Goal: Task Accomplishment & Management: Complete application form

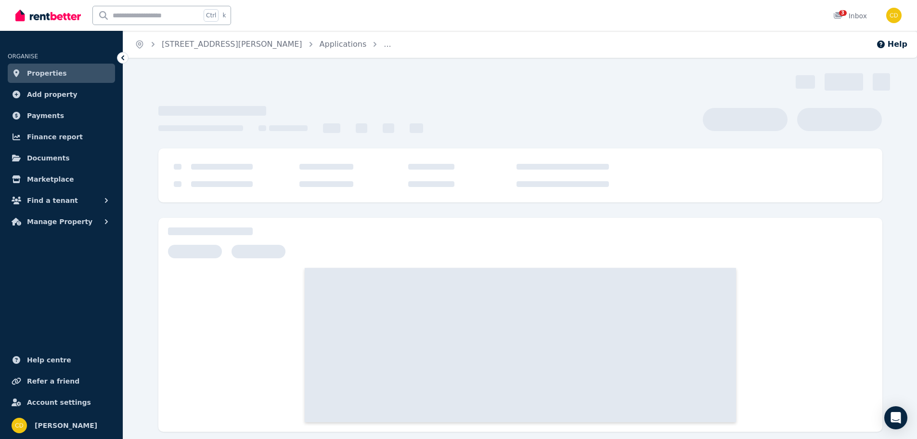
click at [47, 17] on img at bounding box center [48, 15] width 66 height 14
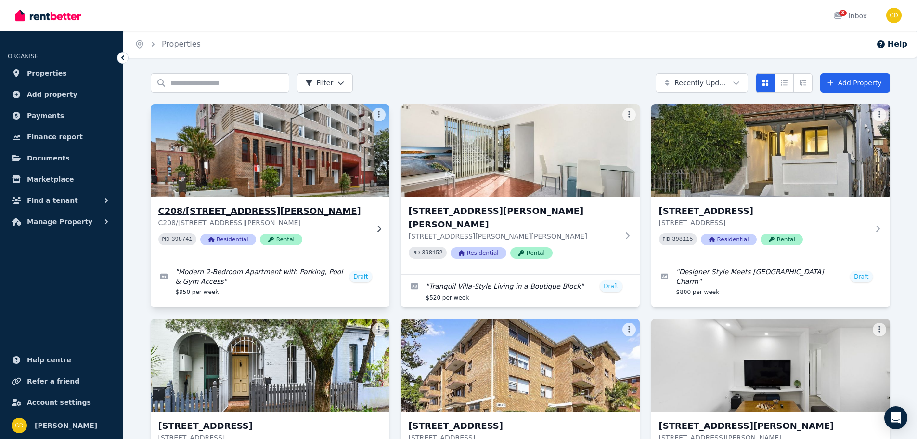
click at [370, 225] on div "C208/[STREET_ADDRESS][PERSON_NAME][PERSON_NAME] PID 398741 Residential Rental" at bounding box center [270, 229] width 239 height 64
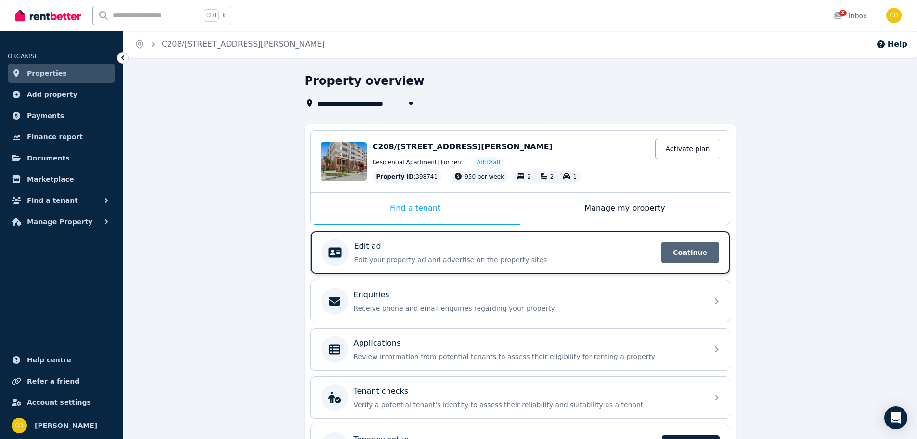
click at [695, 247] on span "Continue" at bounding box center [691, 252] width 58 height 21
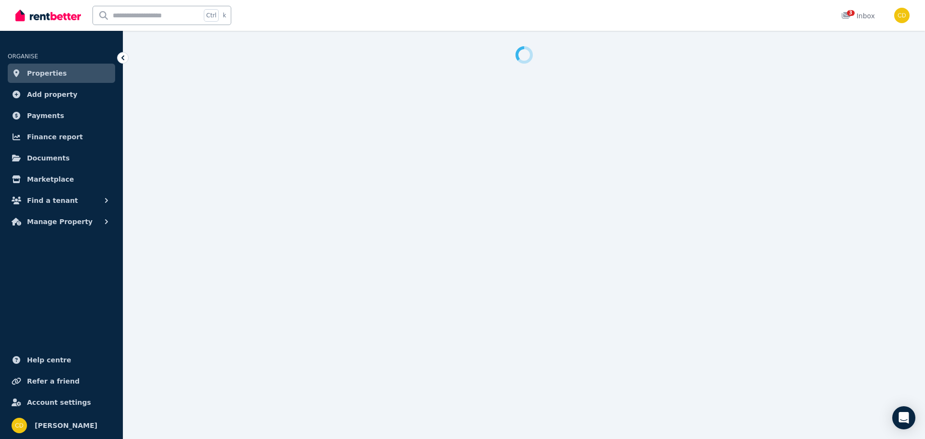
select select "***"
select select "**********"
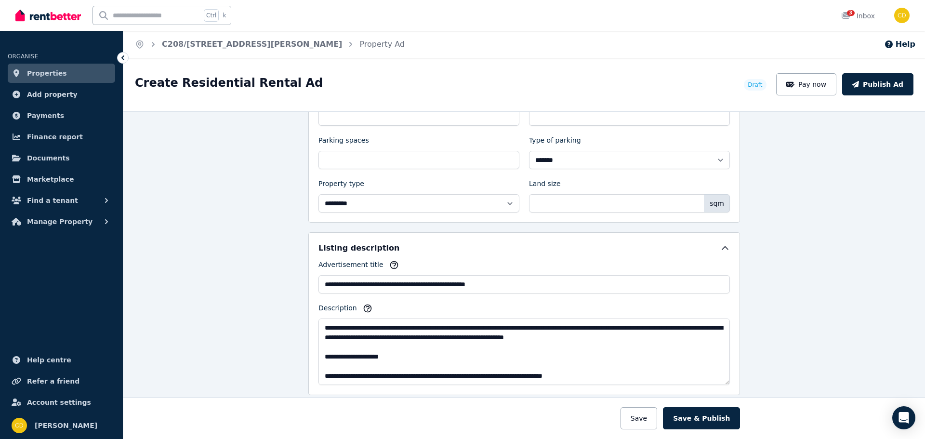
scroll to position [449, 0]
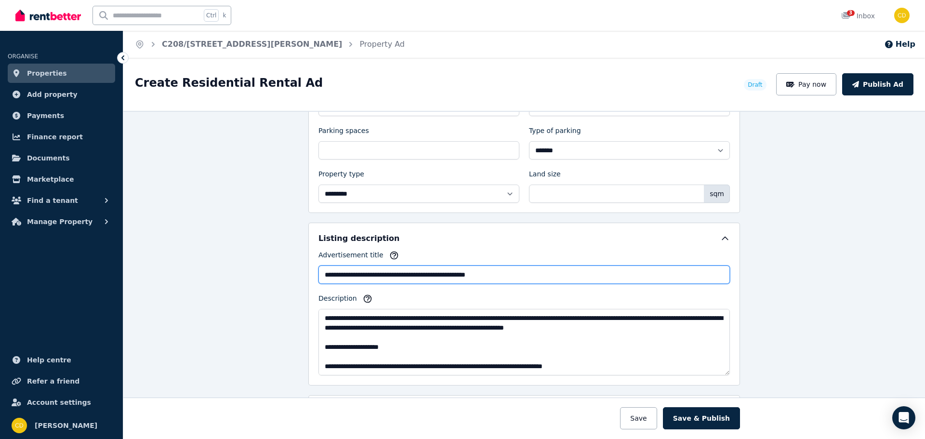
click at [335, 278] on input "**********" at bounding box center [523, 274] width 411 height 18
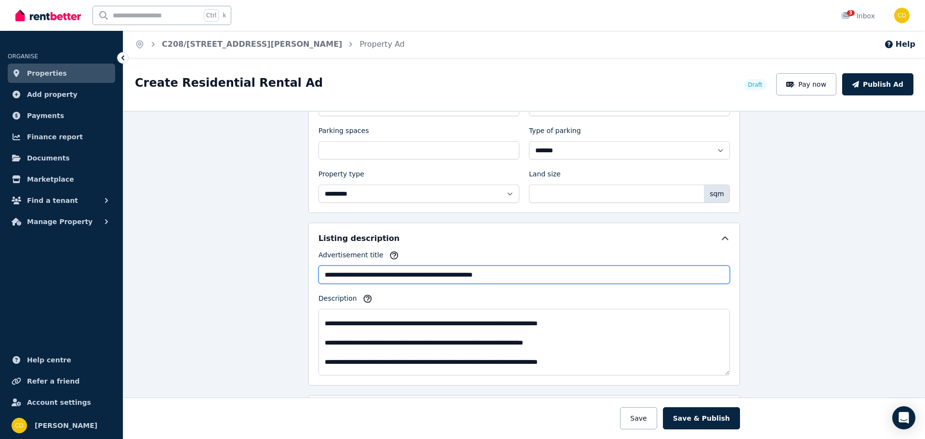
scroll to position [64, 0]
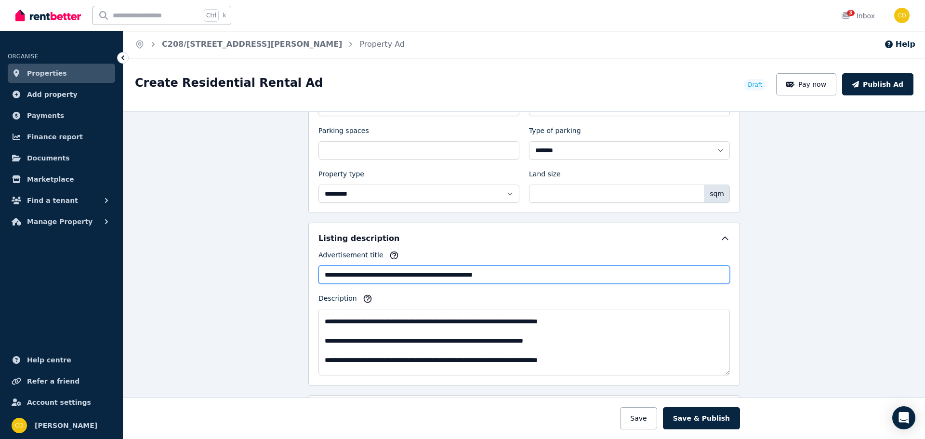
type input "**********"
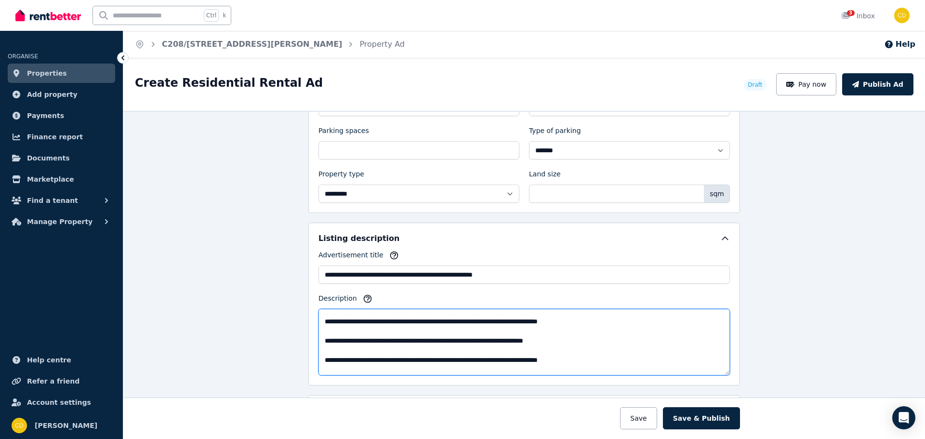
click at [357, 343] on textarea "Description" at bounding box center [523, 342] width 411 height 66
click at [572, 341] on textarea "Description" at bounding box center [523, 342] width 411 height 66
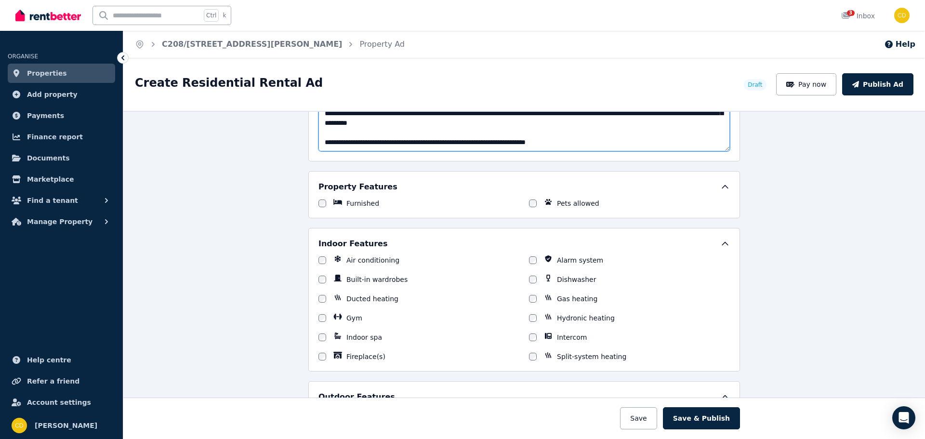
scroll to position [674, 0]
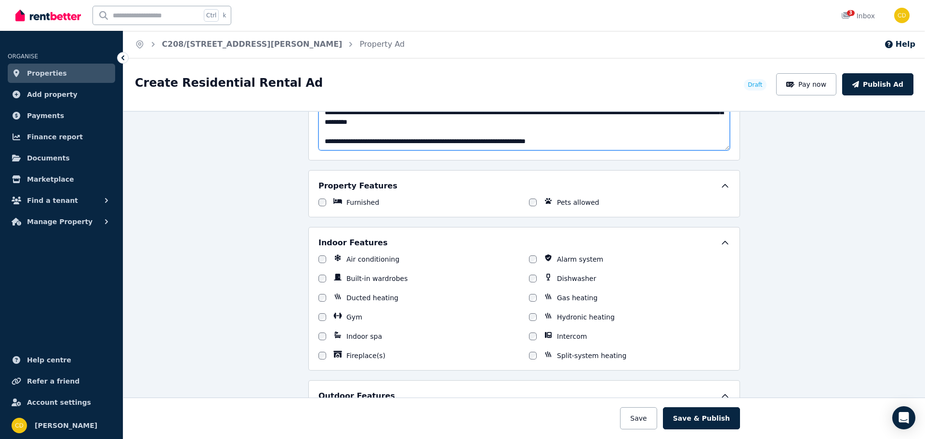
type textarea "**********"
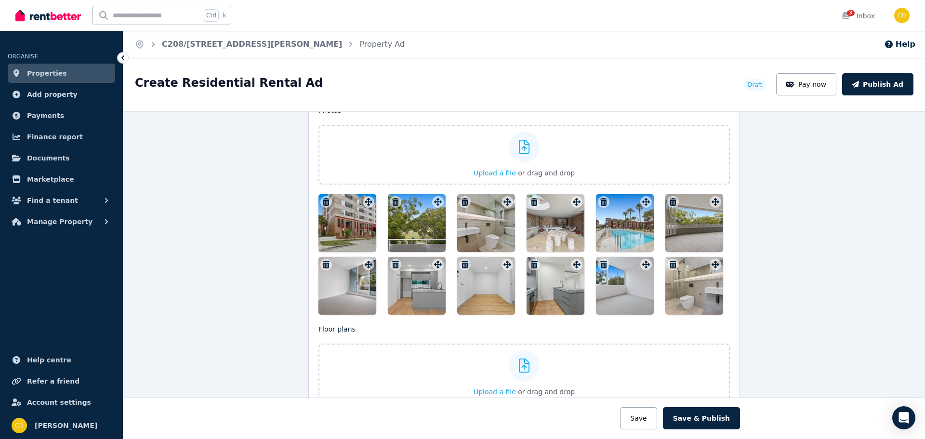
scroll to position [1188, 0]
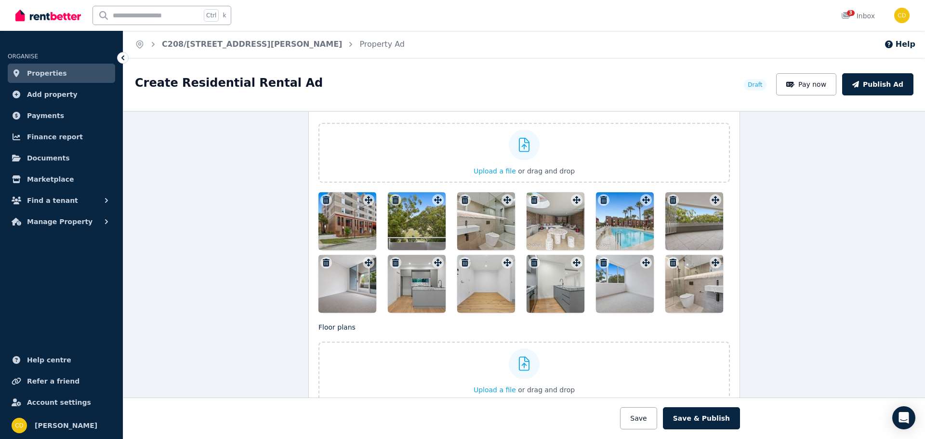
click at [356, 234] on div at bounding box center [347, 221] width 58 height 58
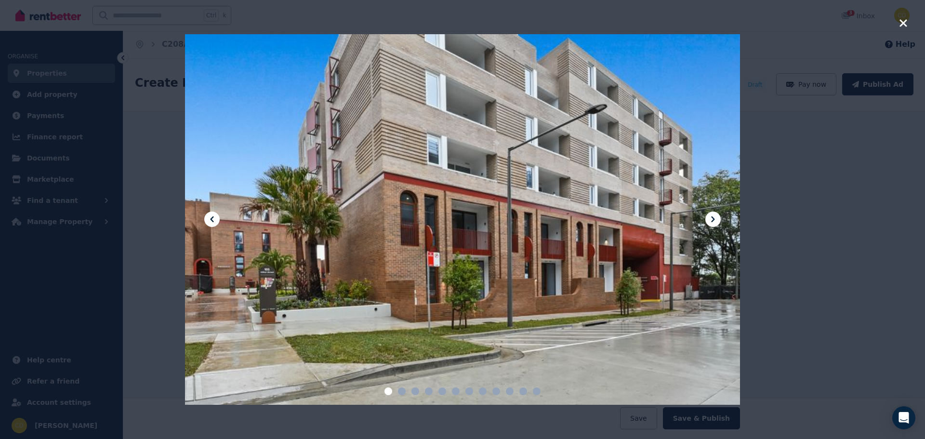
click at [902, 23] on icon "button" at bounding box center [903, 23] width 9 height 12
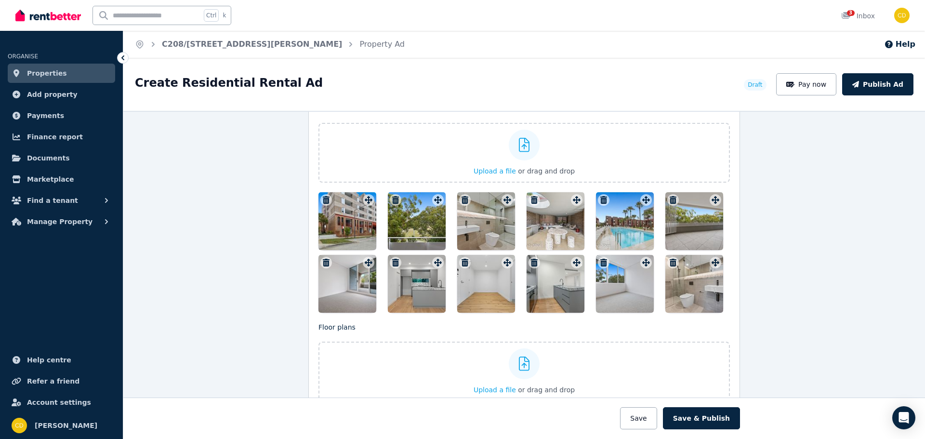
click at [323, 198] on icon "button" at bounding box center [326, 200] width 7 height 8
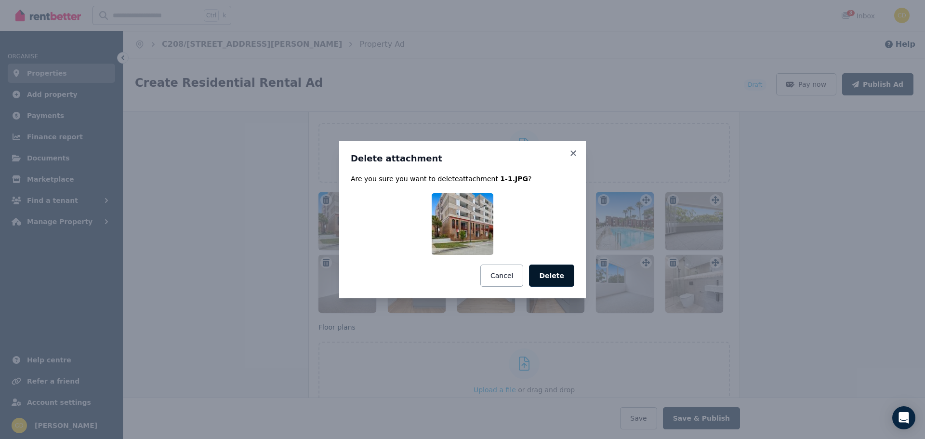
click at [550, 269] on button "Delete" at bounding box center [551, 275] width 45 height 22
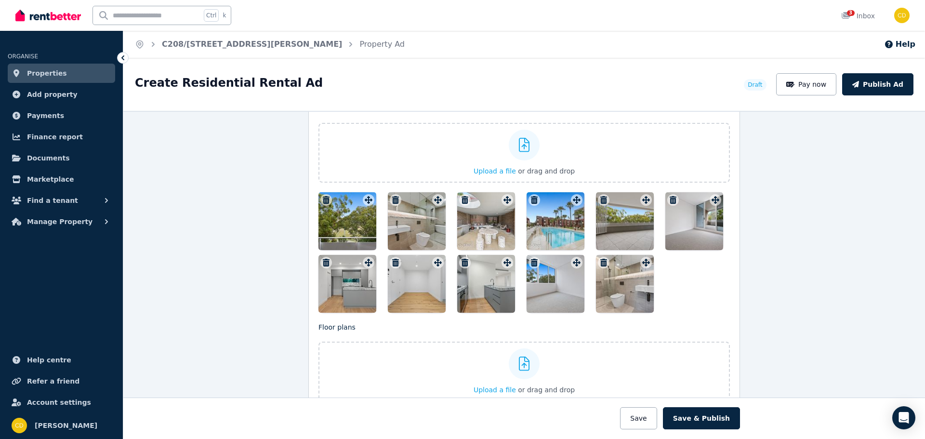
click at [323, 198] on icon "button" at bounding box center [326, 200] width 7 height 8
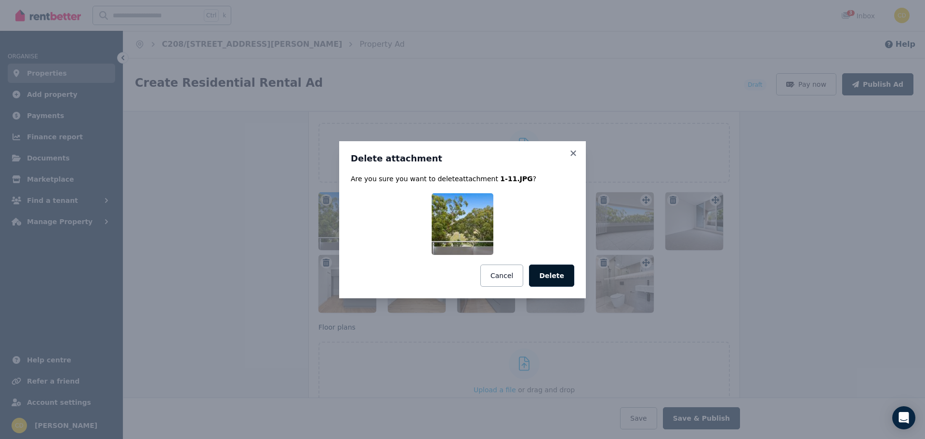
click at [554, 271] on button "Delete" at bounding box center [551, 275] width 45 height 22
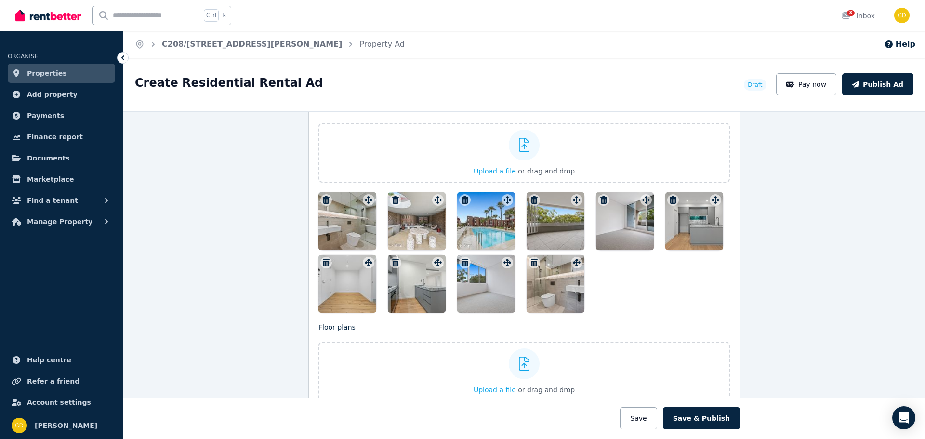
click at [323, 200] on icon "button" at bounding box center [326, 200] width 7 height 8
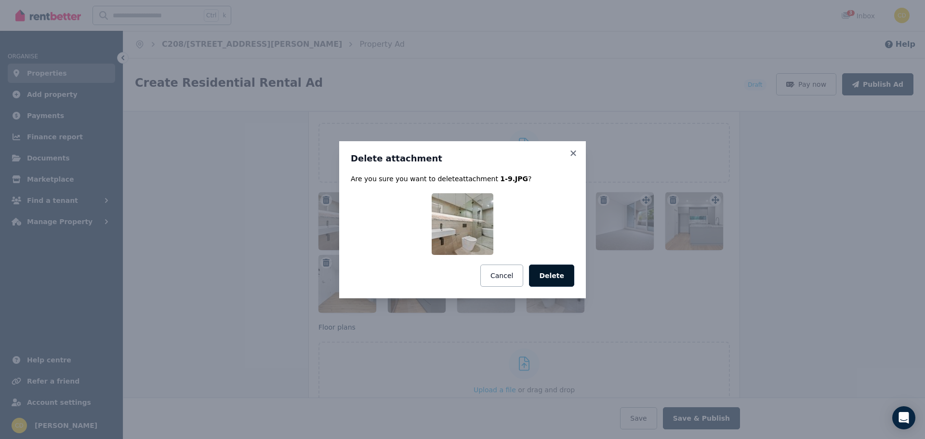
click at [563, 274] on button "Delete" at bounding box center [551, 275] width 45 height 22
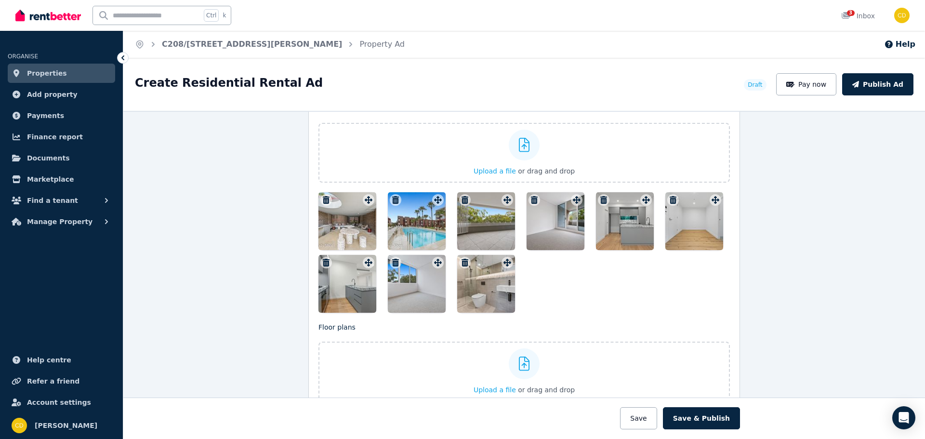
click at [461, 259] on icon "button" at bounding box center [464, 263] width 7 height 8
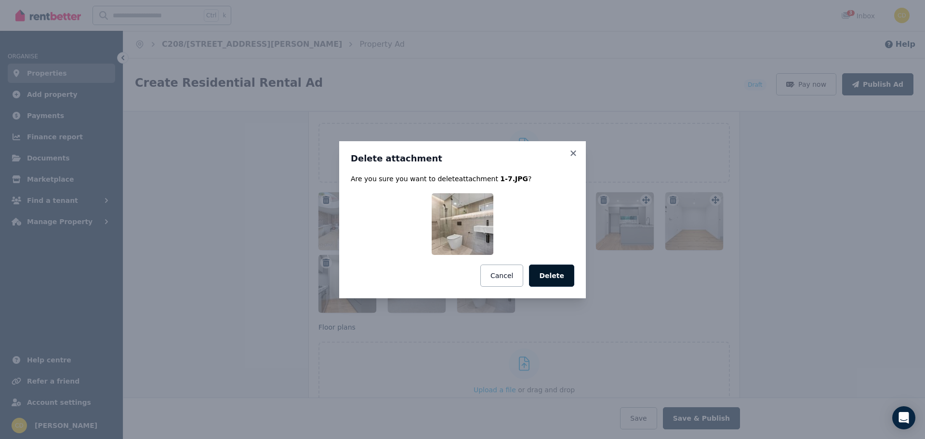
click at [558, 274] on button "Delete" at bounding box center [551, 275] width 45 height 22
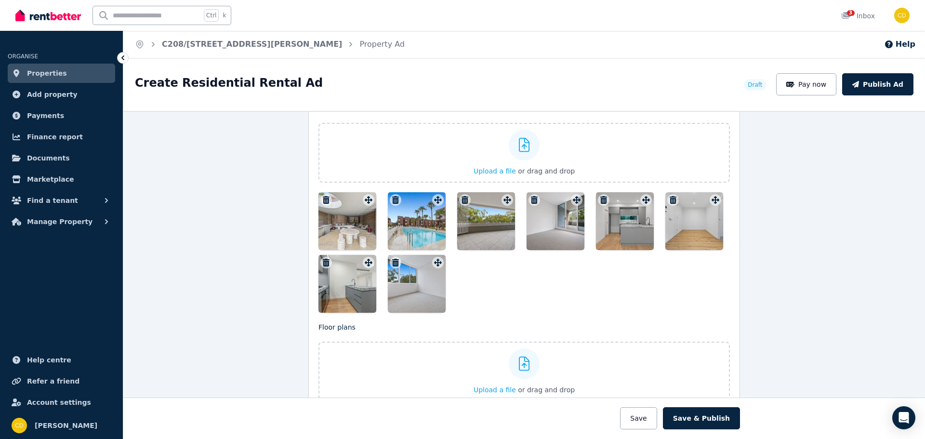
click at [392, 261] on icon "button" at bounding box center [395, 263] width 7 height 8
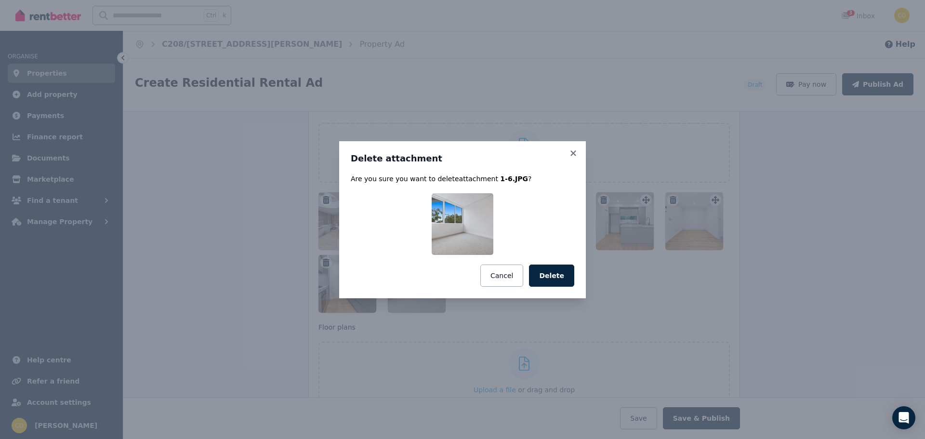
click at [556, 278] on button "Delete" at bounding box center [551, 275] width 45 height 22
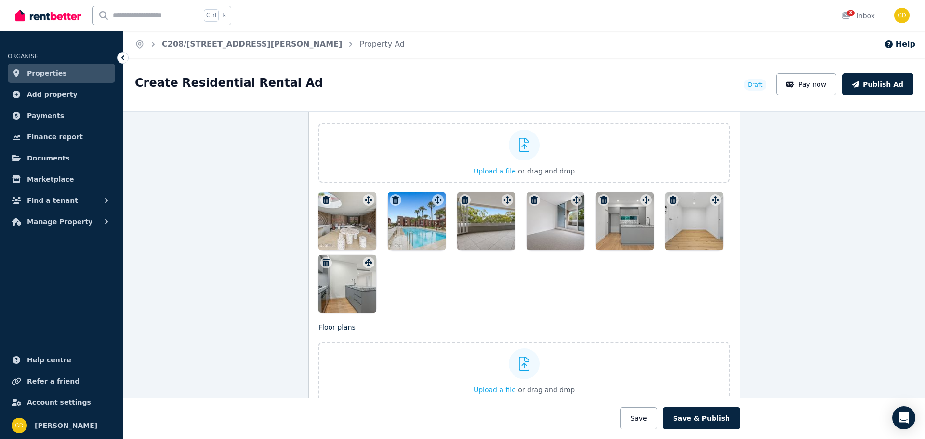
click at [323, 264] on icon "button" at bounding box center [326, 263] width 7 height 8
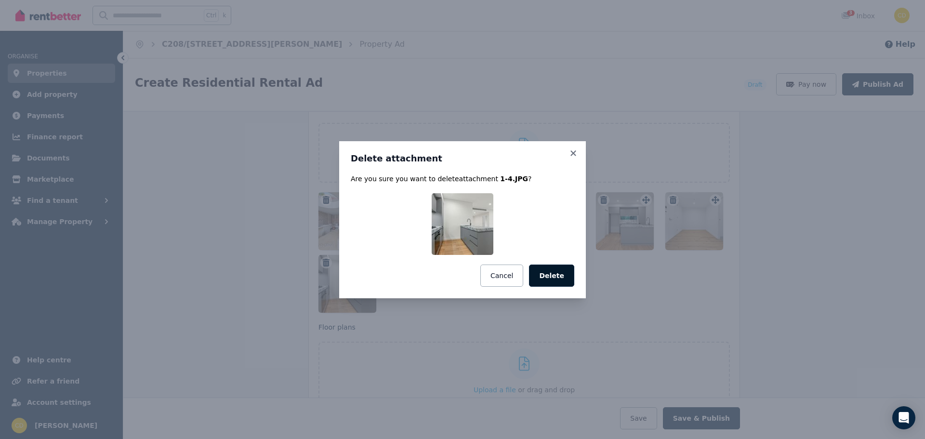
click at [558, 275] on button "Delete" at bounding box center [551, 275] width 45 height 22
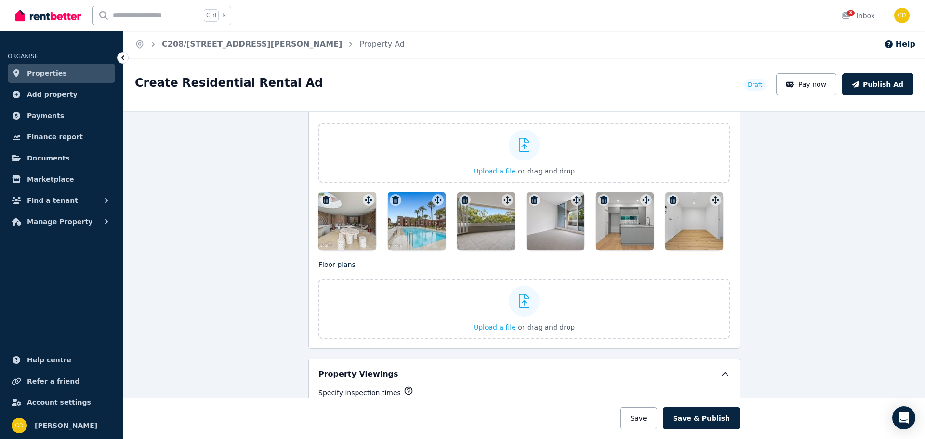
click at [669, 200] on icon "button" at bounding box center [672, 200] width 7 height 8
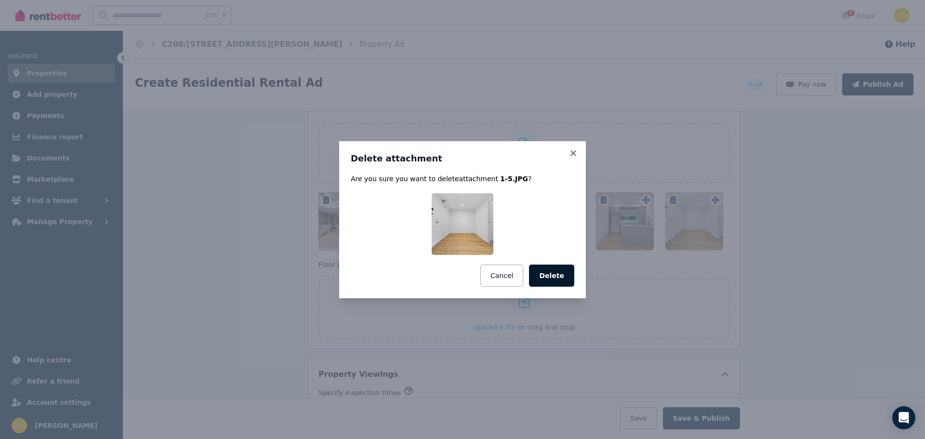
click at [557, 265] on button "Delete" at bounding box center [551, 275] width 45 height 22
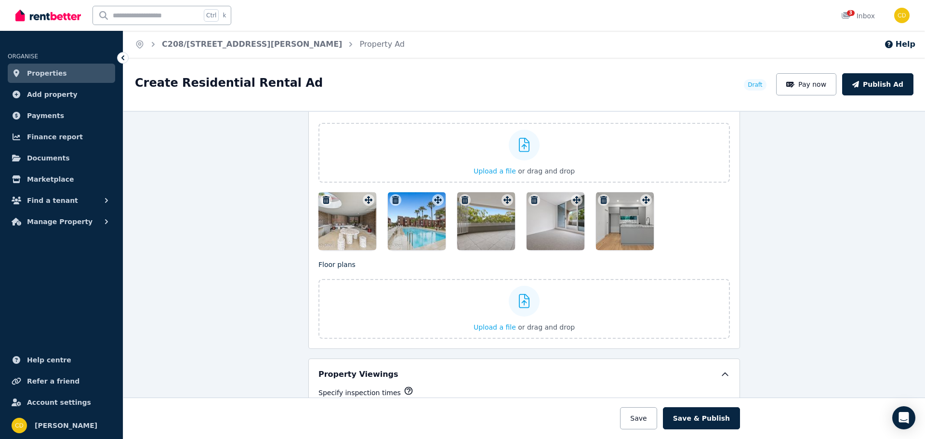
click at [600, 199] on icon "button" at bounding box center [603, 200] width 7 height 8
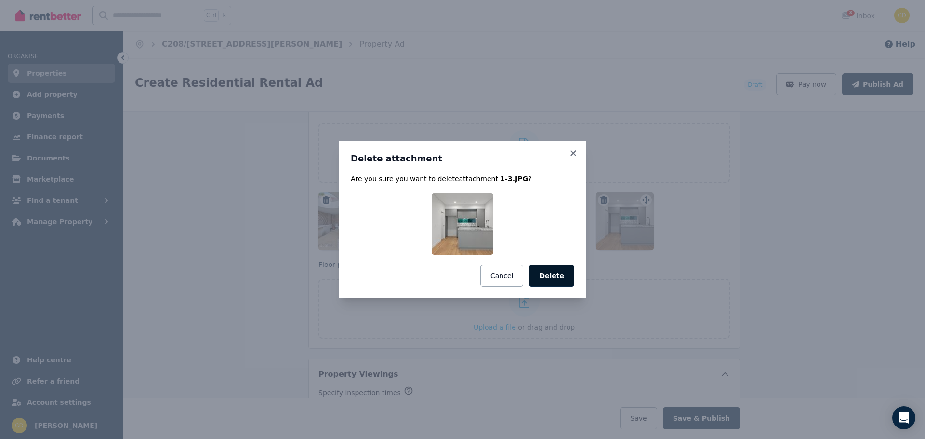
click at [568, 272] on button "Delete" at bounding box center [551, 275] width 45 height 22
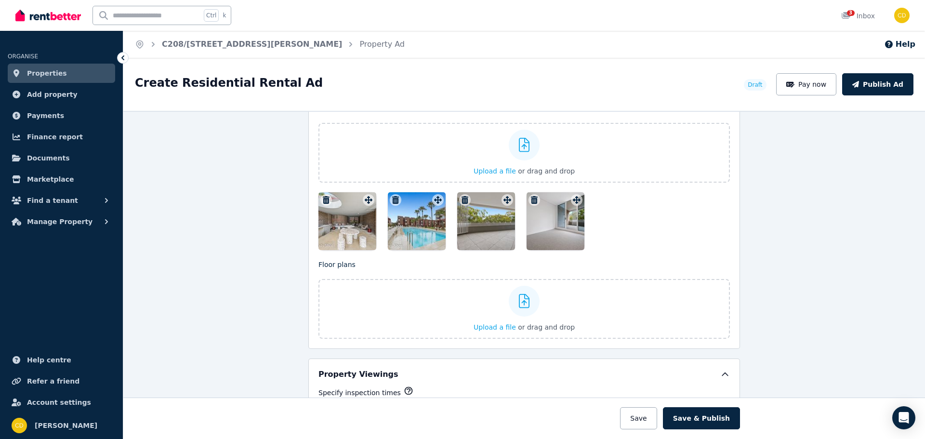
click at [529, 199] on icon "button" at bounding box center [534, 200] width 10 height 8
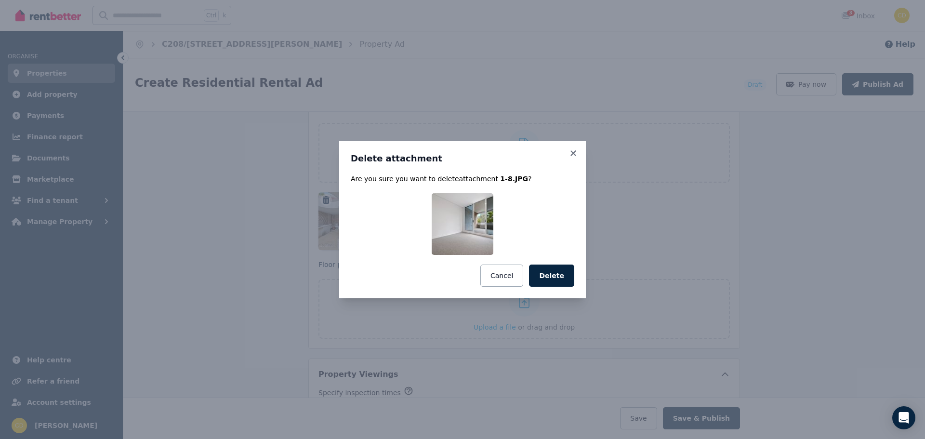
click at [554, 271] on button "Delete" at bounding box center [551, 275] width 45 height 22
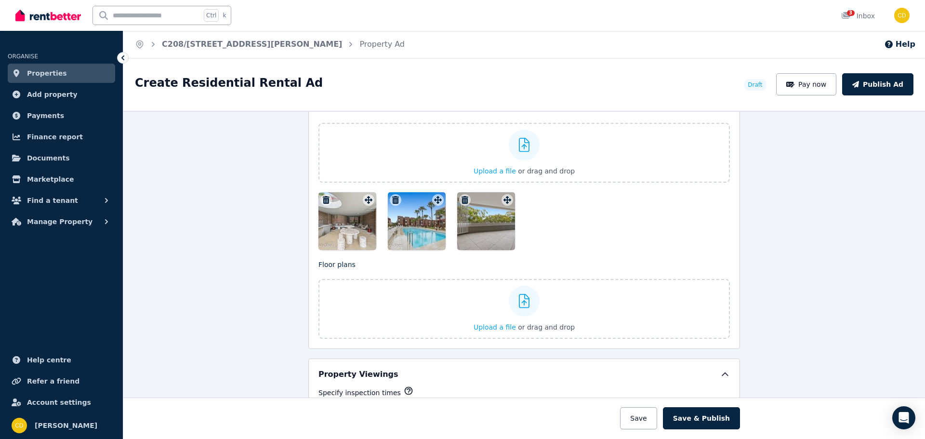
click at [461, 197] on icon "button" at bounding box center [464, 200] width 7 height 8
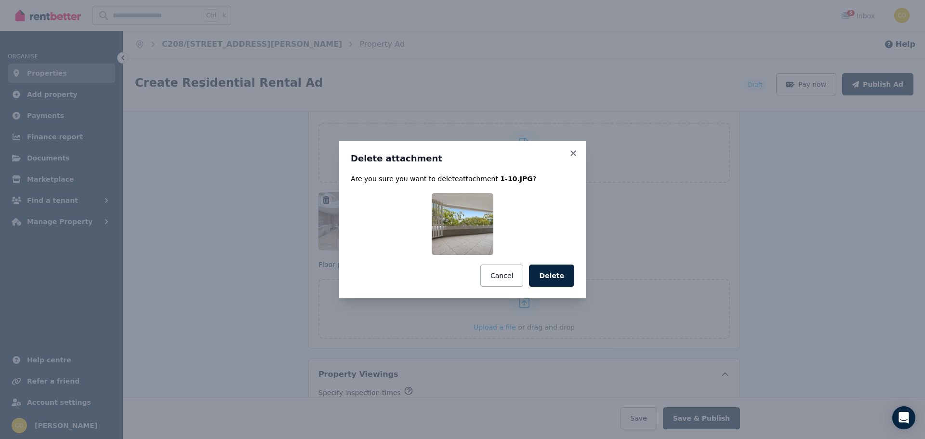
click at [552, 268] on button "Delete" at bounding box center [551, 275] width 45 height 22
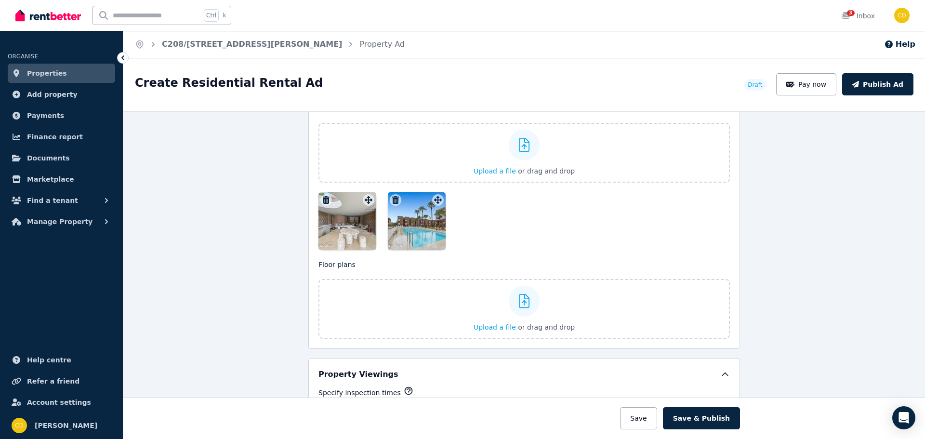
click at [392, 200] on icon "button" at bounding box center [395, 200] width 7 height 8
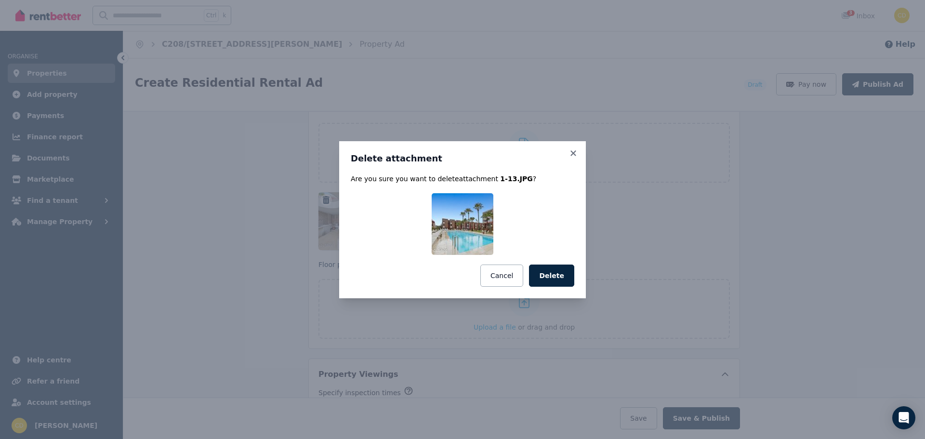
click at [545, 272] on button "Delete" at bounding box center [551, 275] width 45 height 22
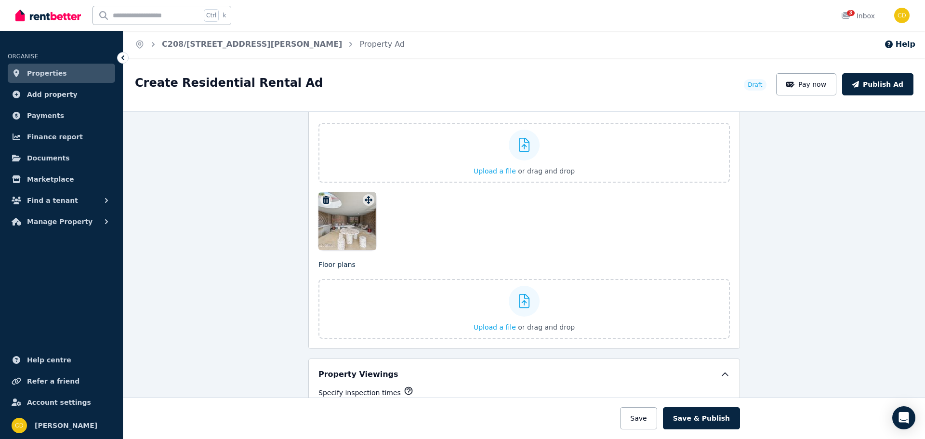
click at [325, 200] on icon "button" at bounding box center [326, 200] width 7 height 8
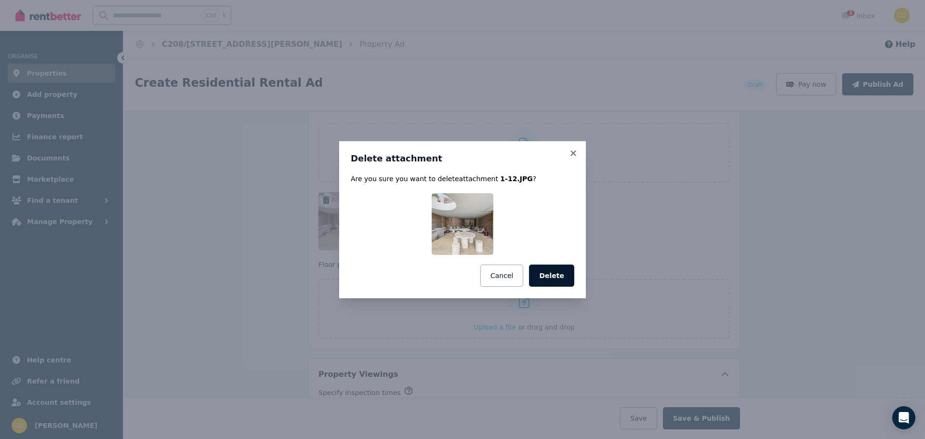
click at [550, 270] on button "Delete" at bounding box center [551, 275] width 45 height 22
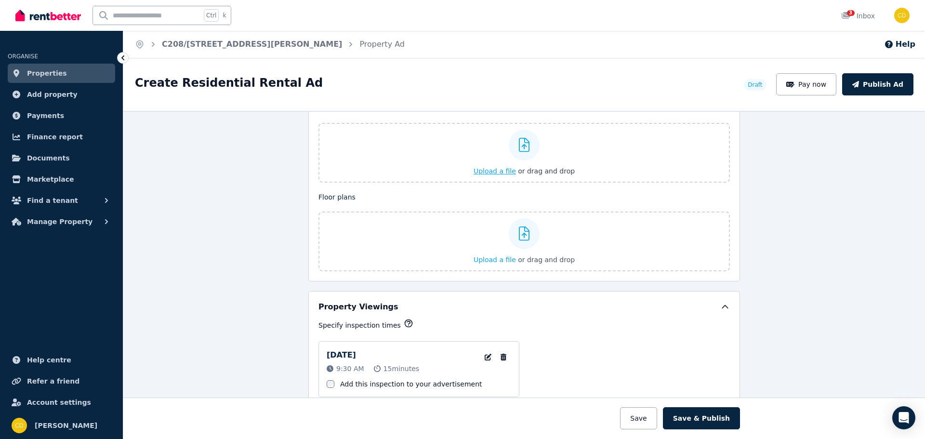
click at [569, 154] on label "Upload a file or drag and drop" at bounding box center [523, 153] width 411 height 60
click at [0, 0] on input "Upload a file or drag and drop" at bounding box center [0, 0] width 0 height 0
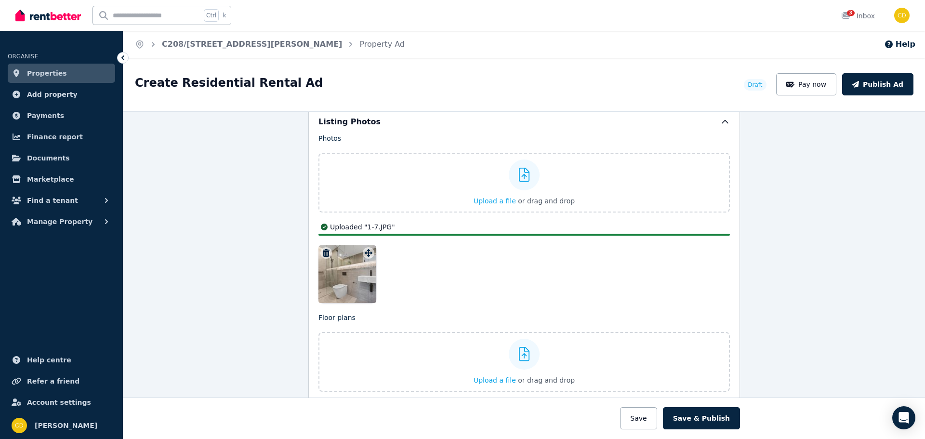
scroll to position [1156, 0]
click at [323, 255] on icon "button" at bounding box center [326, 255] width 7 height 8
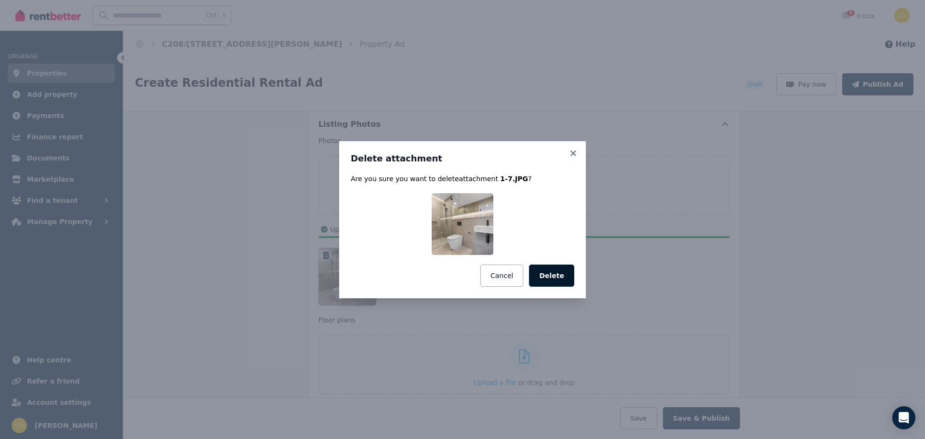
click at [561, 275] on button "Delete" at bounding box center [551, 275] width 45 height 22
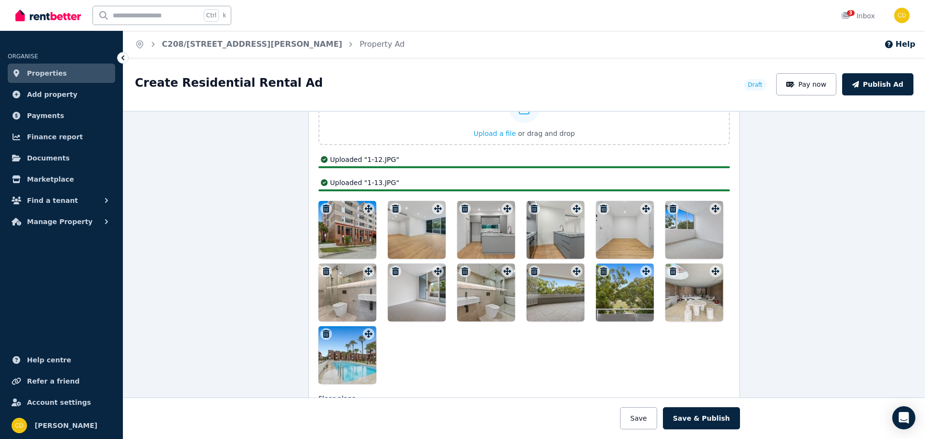
scroll to position [1229, 0]
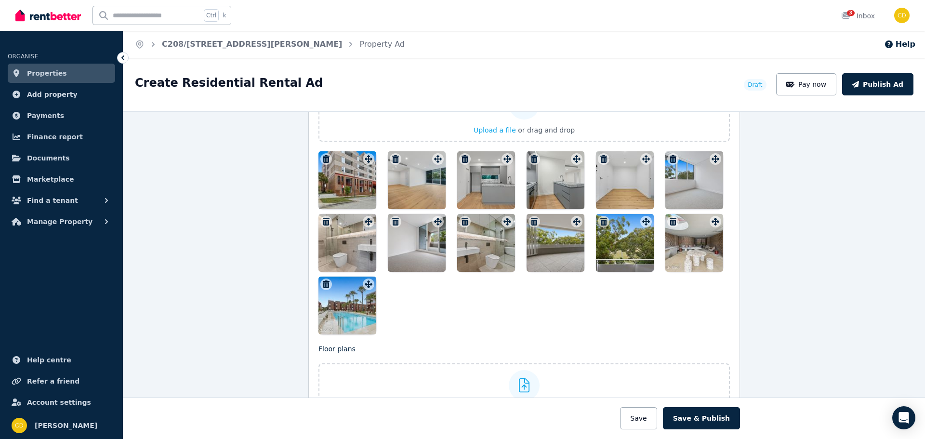
click at [600, 157] on icon "button" at bounding box center [603, 159] width 7 height 8
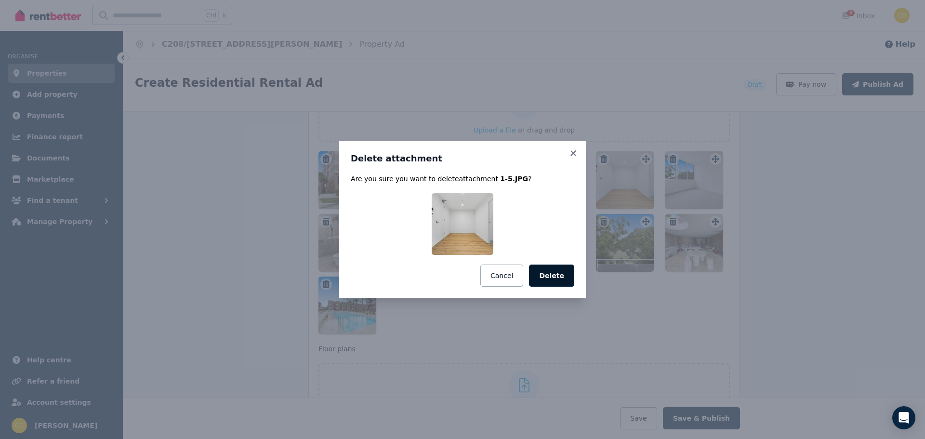
click at [556, 278] on button "Delete" at bounding box center [551, 275] width 45 height 22
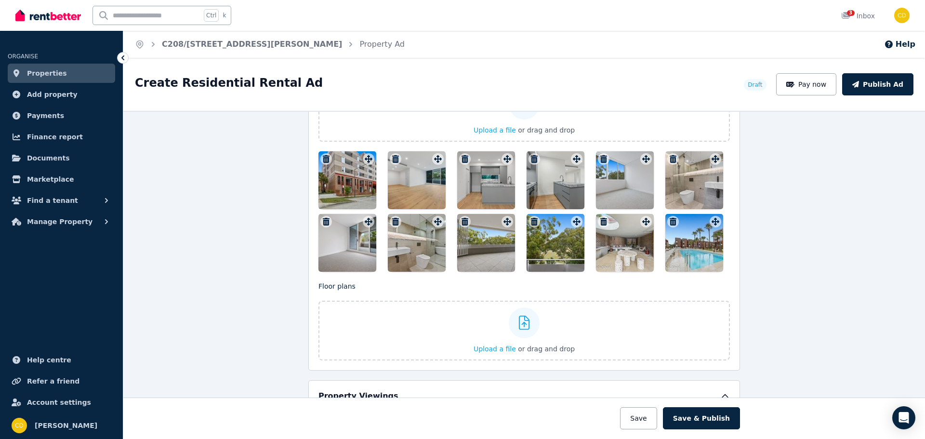
click at [353, 191] on div at bounding box center [347, 180] width 58 height 58
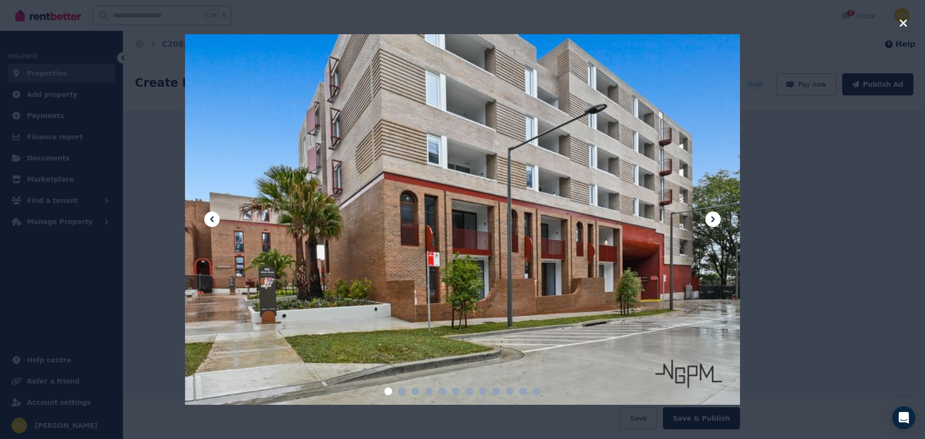
click at [720, 217] on button at bounding box center [712, 218] width 15 height 15
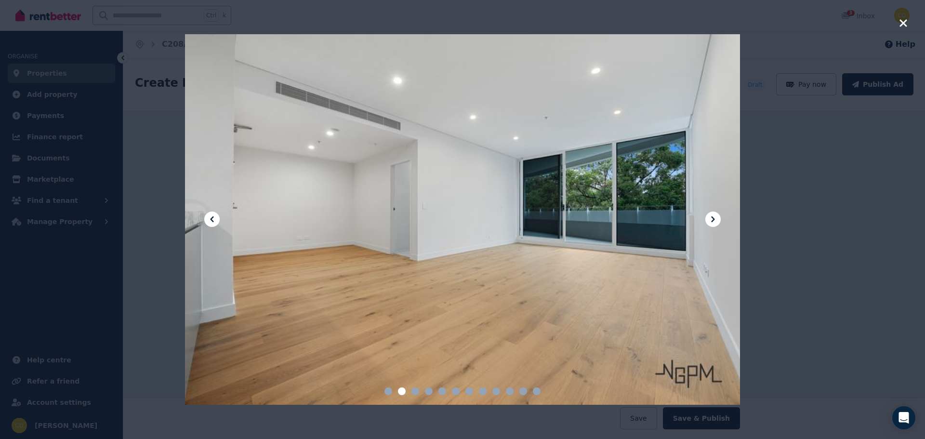
click at [720, 217] on button at bounding box center [712, 218] width 15 height 15
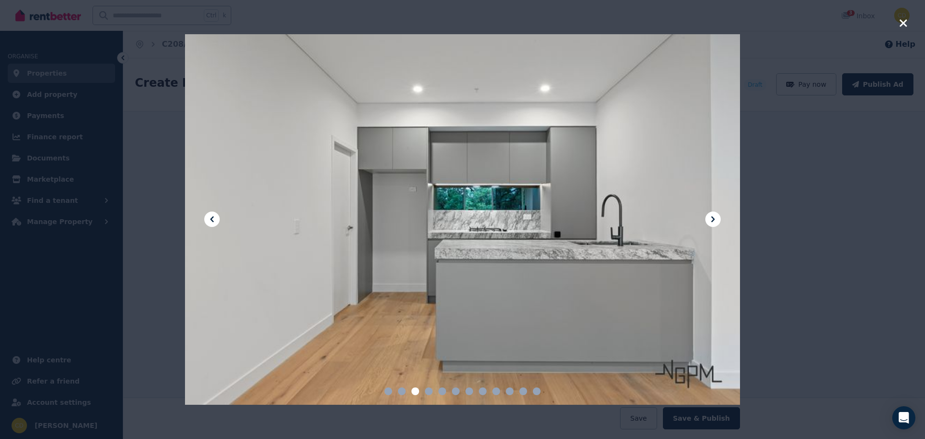
click at [720, 217] on button at bounding box center [712, 218] width 15 height 15
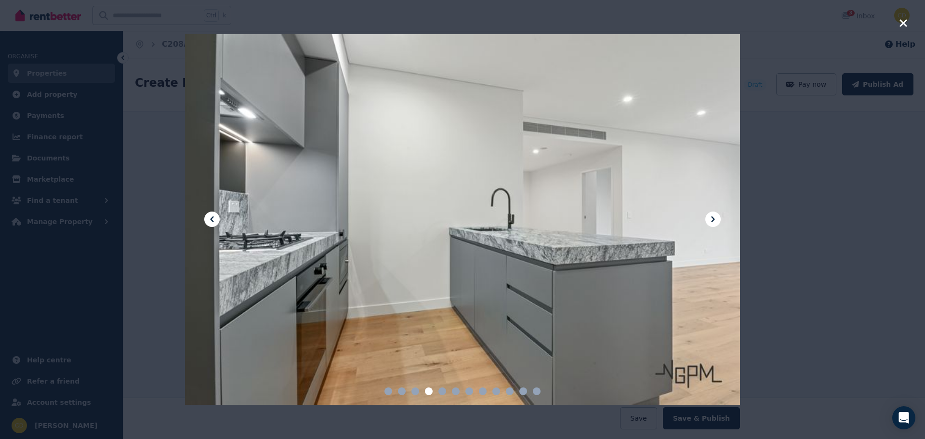
click at [720, 217] on button at bounding box center [712, 218] width 15 height 15
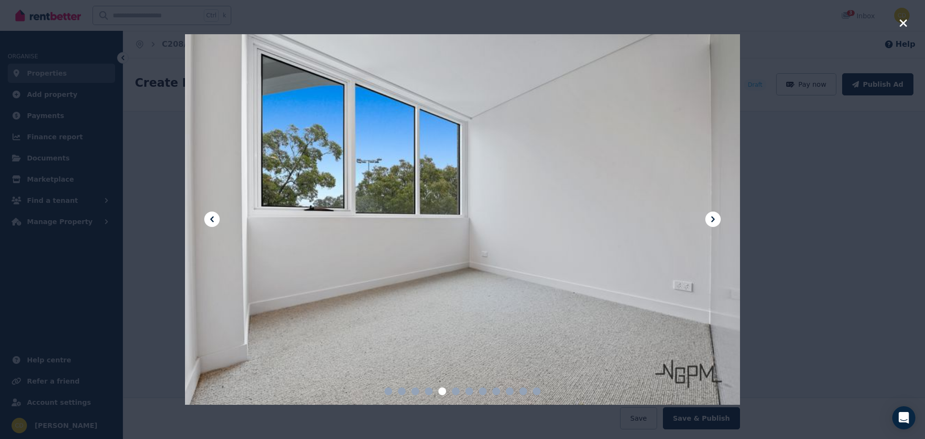
click at [720, 217] on button at bounding box center [712, 218] width 15 height 15
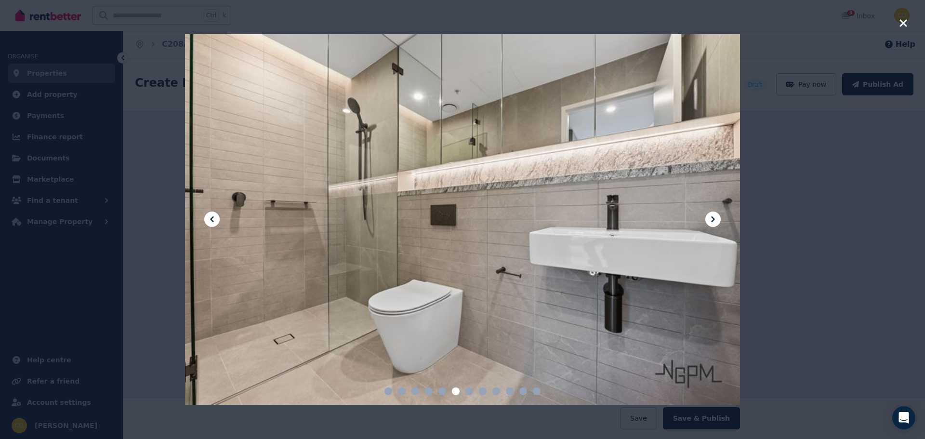
click at [720, 217] on button at bounding box center [712, 218] width 15 height 15
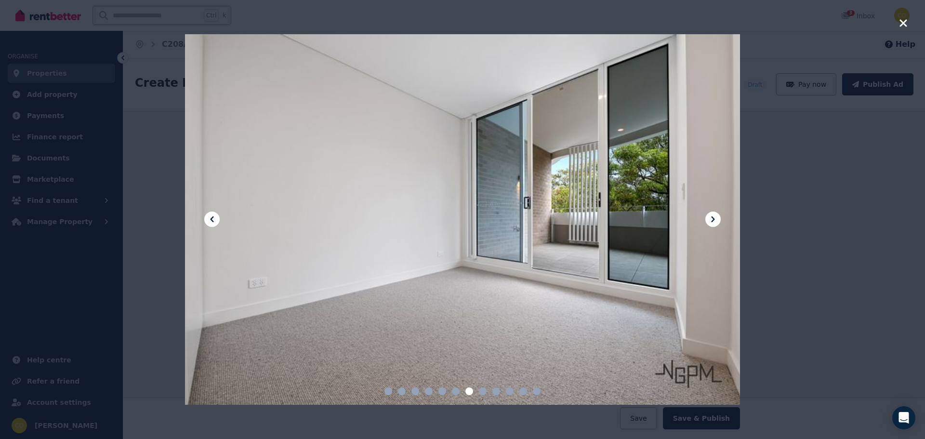
click at [720, 217] on button at bounding box center [712, 218] width 15 height 15
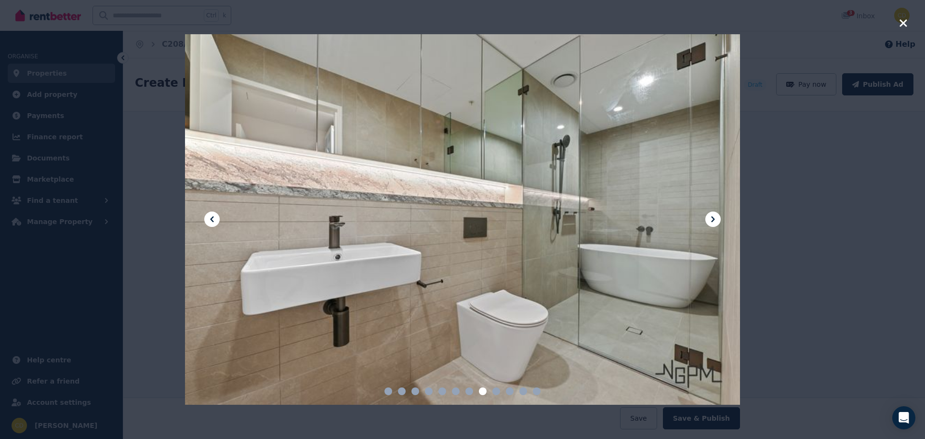
click at [818, 199] on div at bounding box center [462, 219] width 925 height 439
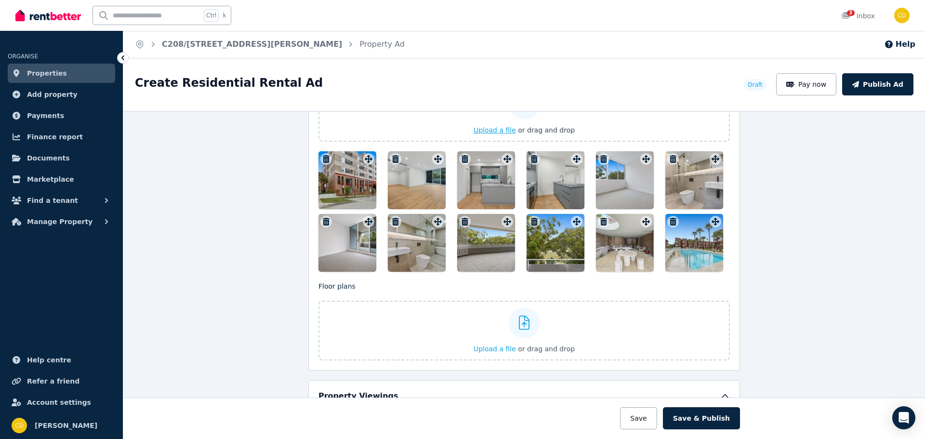
click at [486, 128] on span "Upload a file" at bounding box center [494, 130] width 42 height 8
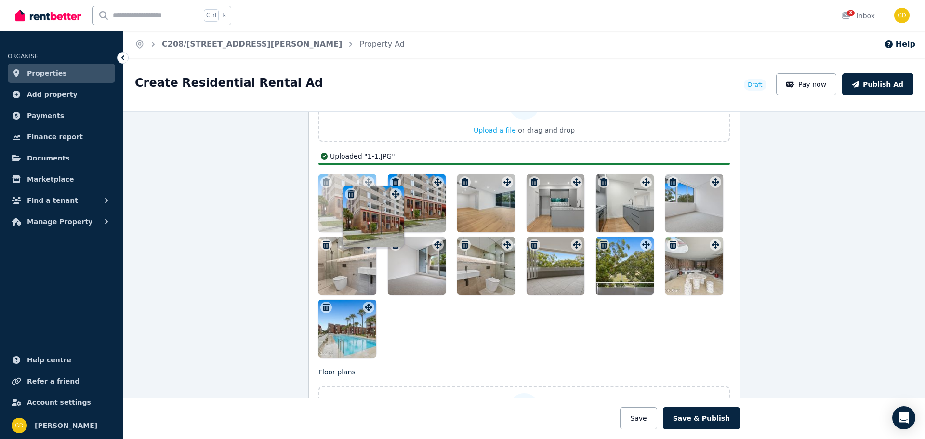
drag, startPoint x: 366, startPoint y: 308, endPoint x: 402, endPoint y: 182, distance: 131.7
click at [402, 182] on div "Photos Upload a file or drag and drop Uploaded " 1-7.JPG " Uploaded " 1-1.JPG "…" at bounding box center [523, 210] width 411 height 295
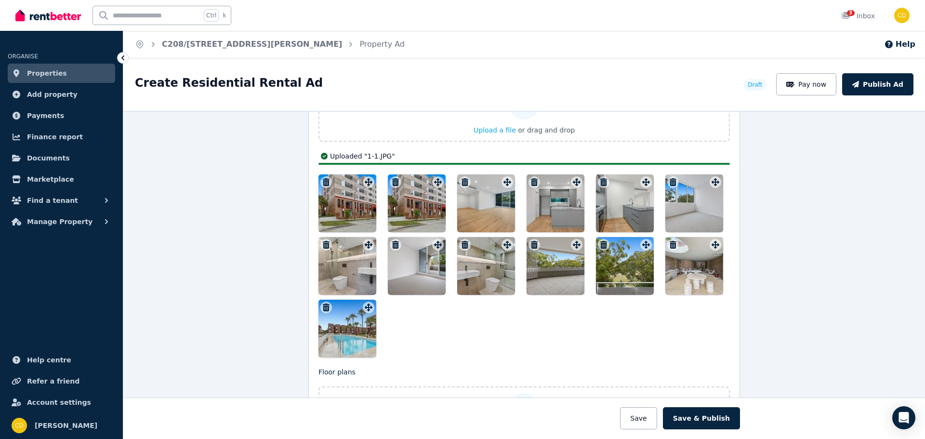
click at [351, 209] on div at bounding box center [347, 203] width 58 height 58
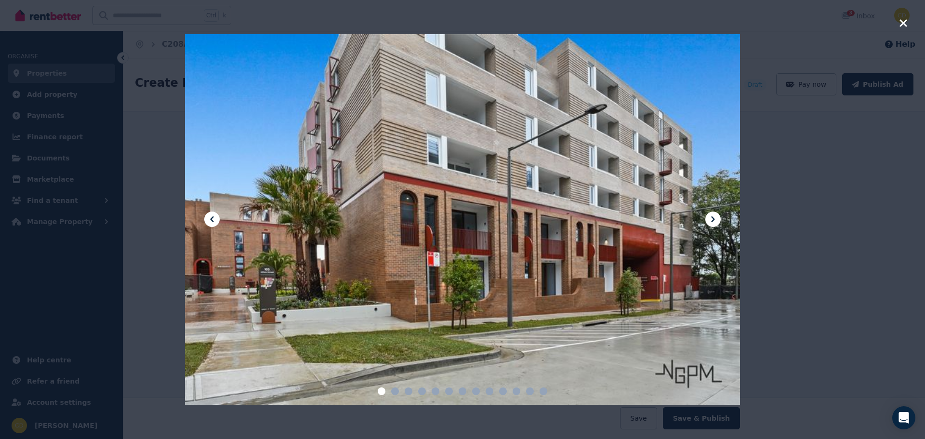
click at [715, 220] on icon at bounding box center [713, 219] width 12 height 12
click at [212, 217] on icon at bounding box center [212, 219] width 12 height 12
click at [707, 219] on icon at bounding box center [713, 219] width 12 height 12
click at [806, 215] on div at bounding box center [462, 219] width 925 height 439
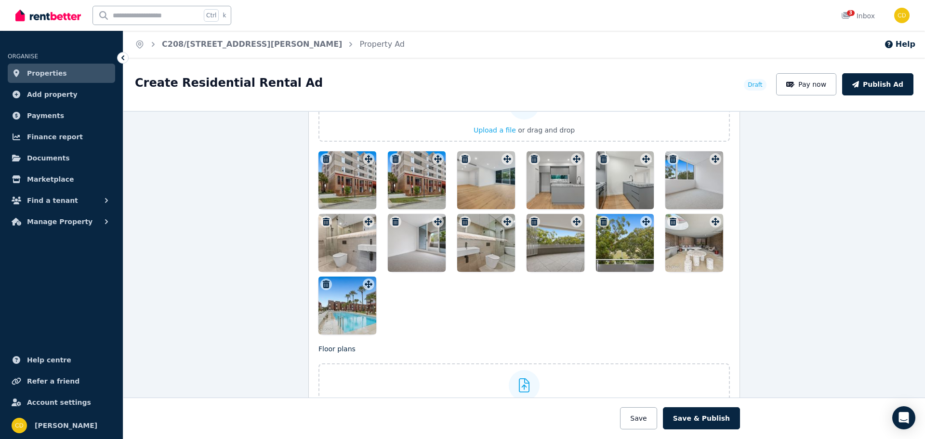
click at [397, 182] on div at bounding box center [417, 180] width 58 height 58
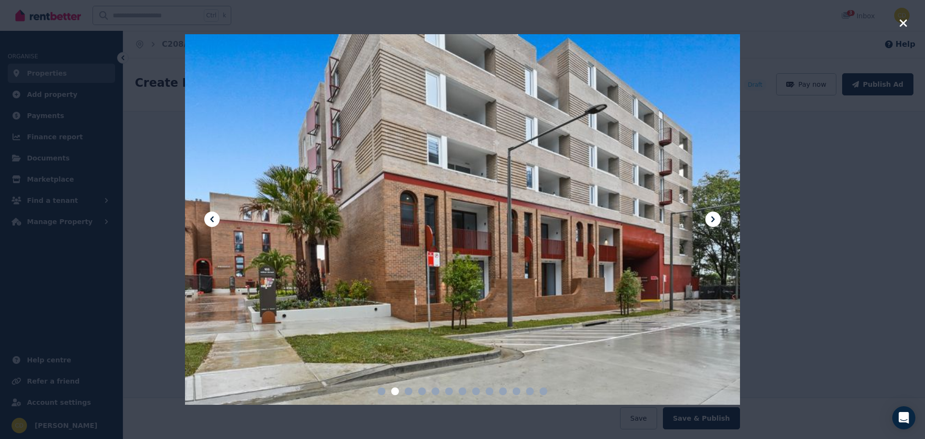
click at [781, 183] on div at bounding box center [462, 219] width 925 height 439
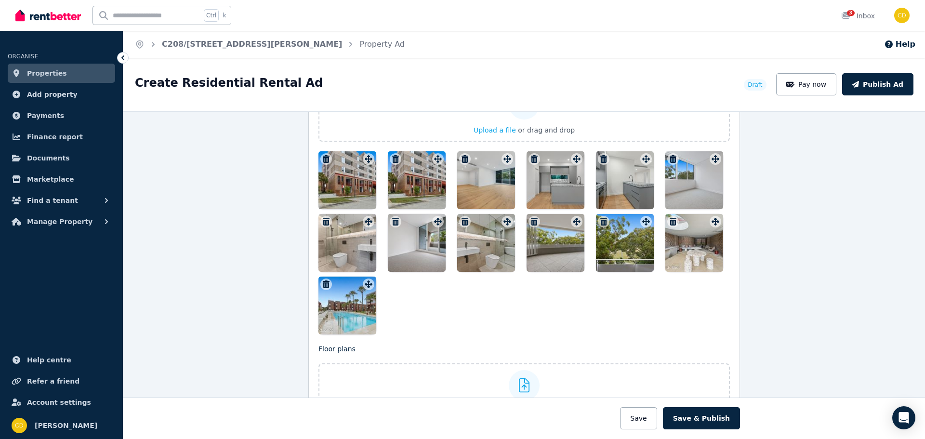
click at [334, 188] on div at bounding box center [347, 180] width 58 height 58
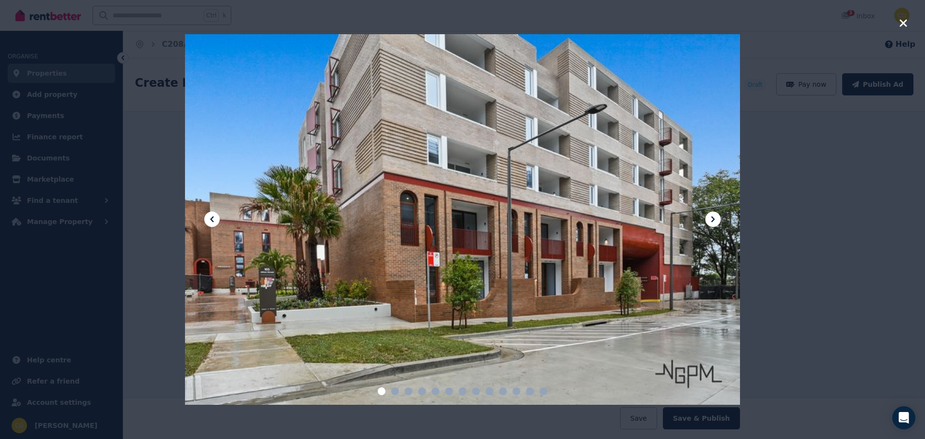
click at [850, 215] on div at bounding box center [462, 219] width 925 height 439
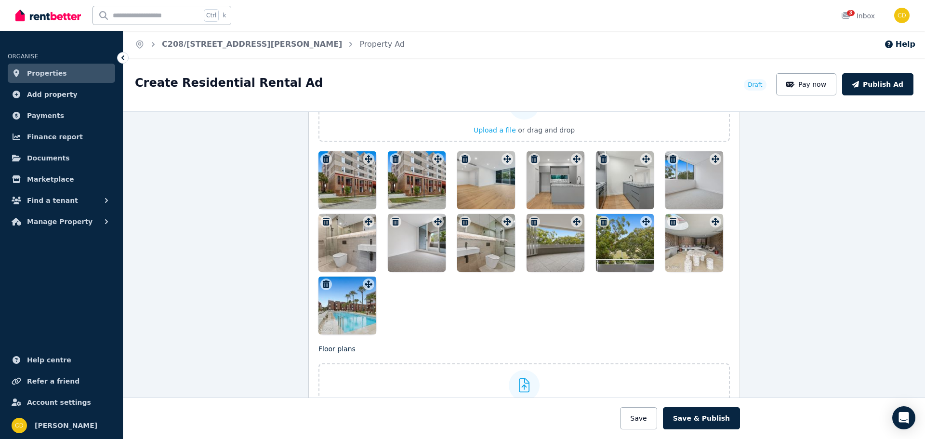
click at [392, 159] on icon "button" at bounding box center [395, 159] width 7 height 8
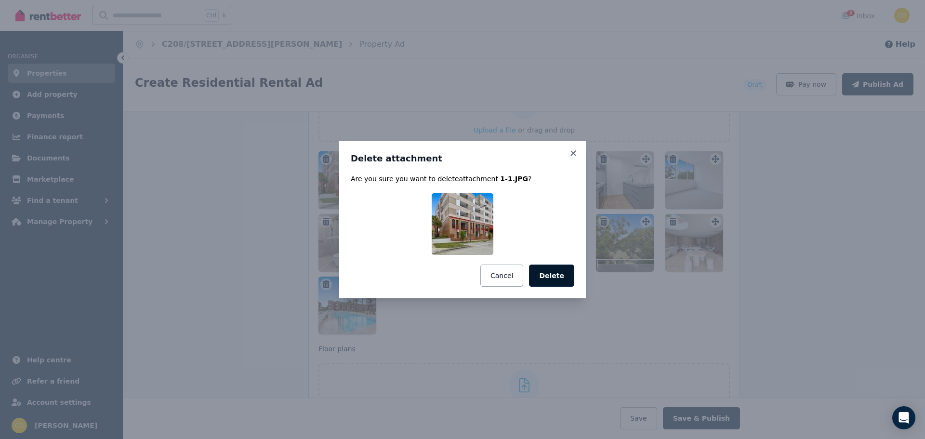
click at [550, 274] on button "Delete" at bounding box center [551, 275] width 45 height 22
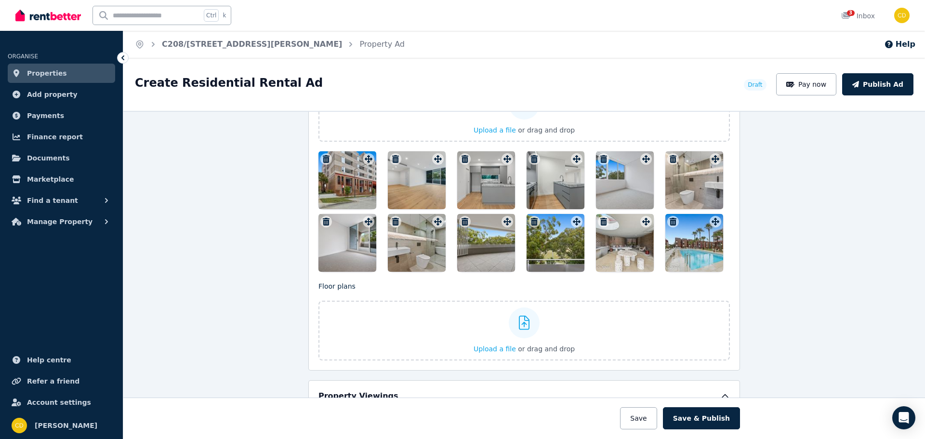
click at [812, 267] on div "**********" at bounding box center [523, 275] width 801 height 328
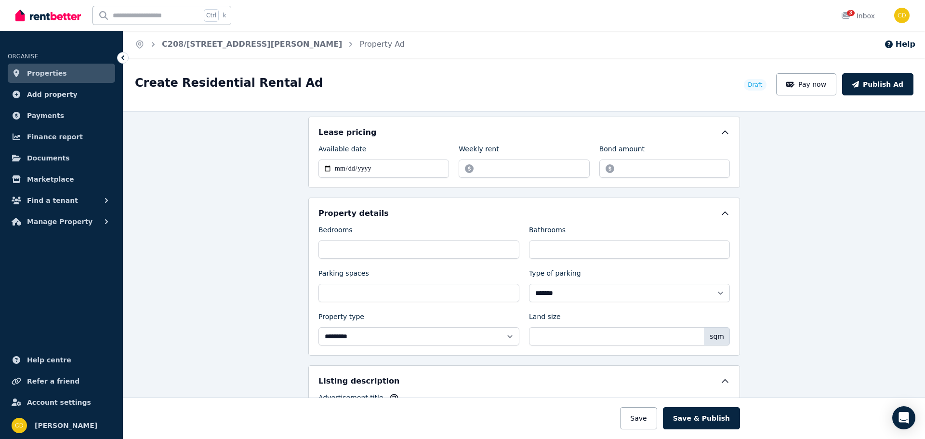
scroll to position [0, 0]
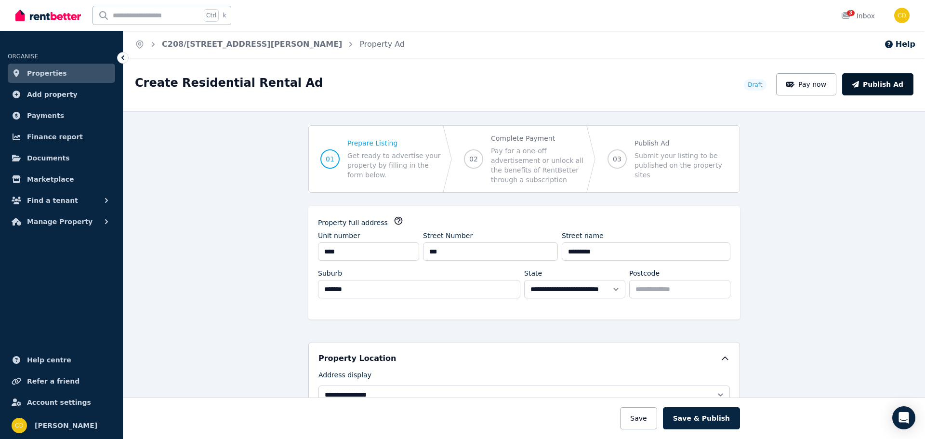
click at [859, 85] on button "Publish Ad" at bounding box center [877, 84] width 71 height 22
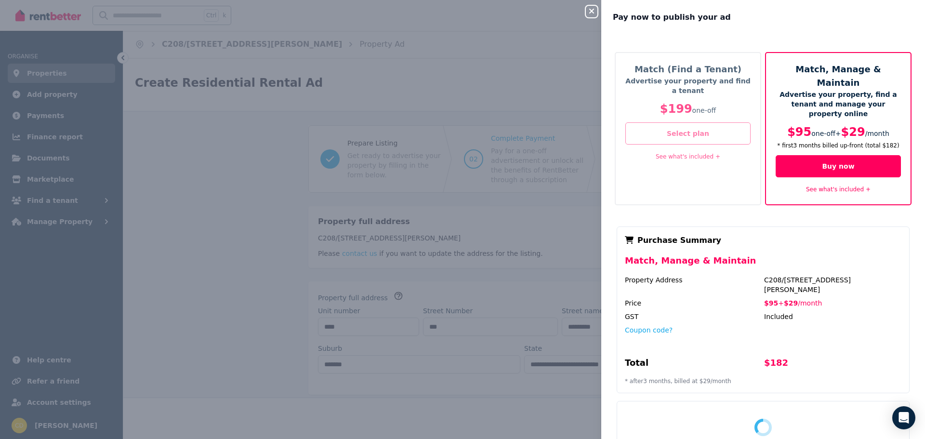
click at [695, 139] on button "Select plan" at bounding box center [687, 133] width 125 height 22
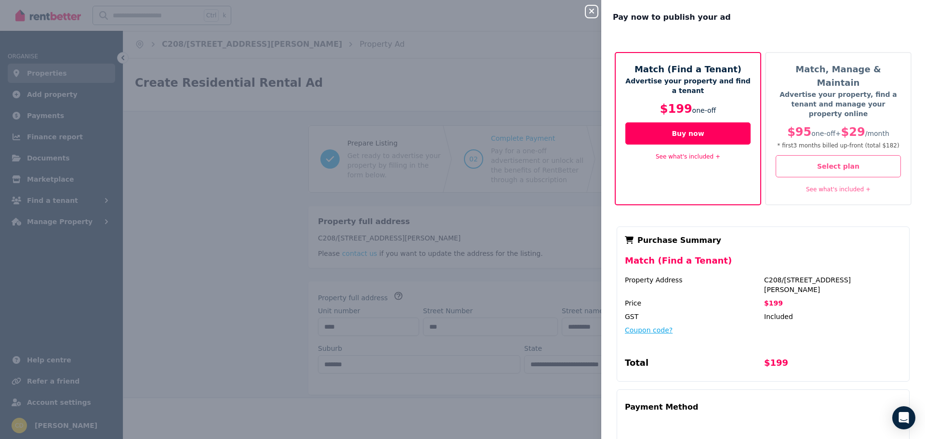
click at [648, 325] on button "Coupon code?" at bounding box center [649, 330] width 48 height 10
click at [649, 317] on div "Property Address [STREET_ADDRESS][PERSON_NAME] Price $199 GST Included Coupon C…" at bounding box center [763, 324] width 276 height 98
click at [647, 333] on input "text" at bounding box center [690, 339] width 131 height 13
click at [772, 328] on button "Apply" at bounding box center [782, 336] width 39 height 16
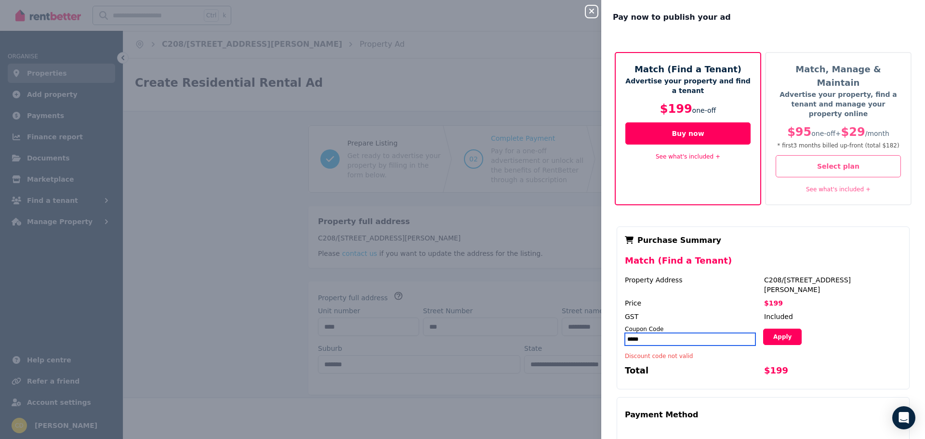
click at [638, 333] on input "*****" at bounding box center [690, 339] width 131 height 13
type input "*****"
click at [776, 325] on div "Apply" at bounding box center [832, 336] width 138 height 23
click at [777, 328] on button "Apply" at bounding box center [782, 336] width 39 height 16
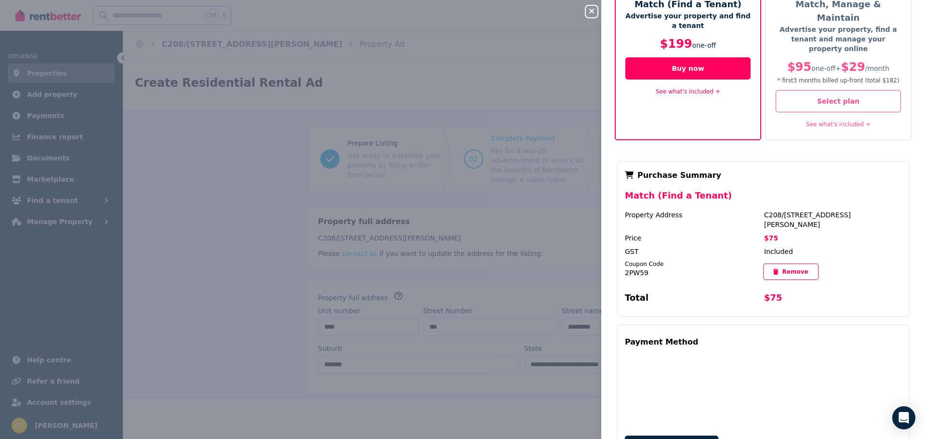
scroll to position [82, 0]
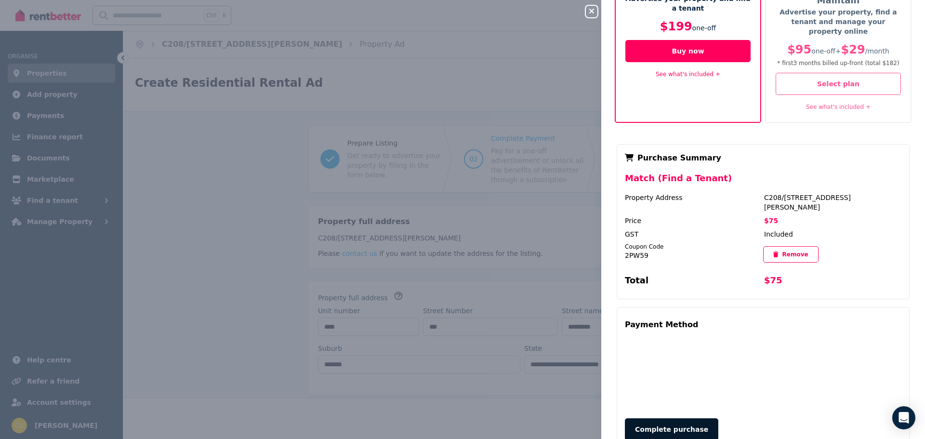
click at [681, 418] on button "Complete purchase" at bounding box center [671, 429] width 93 height 22
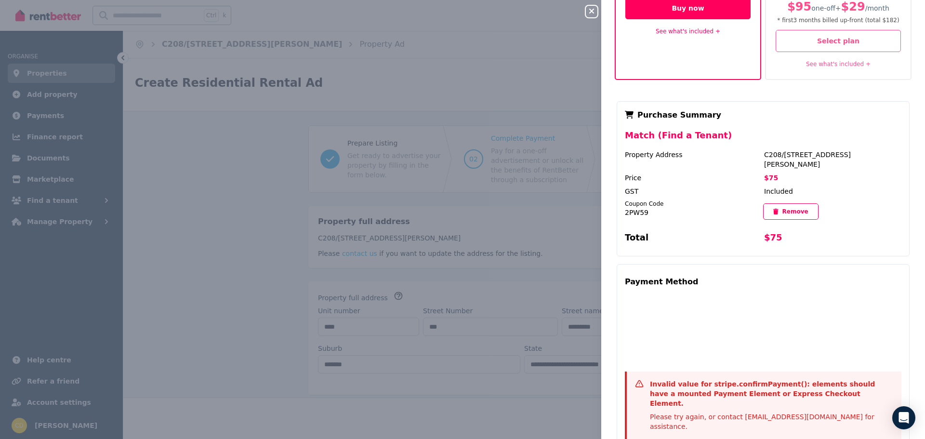
scroll to position [138, 0]
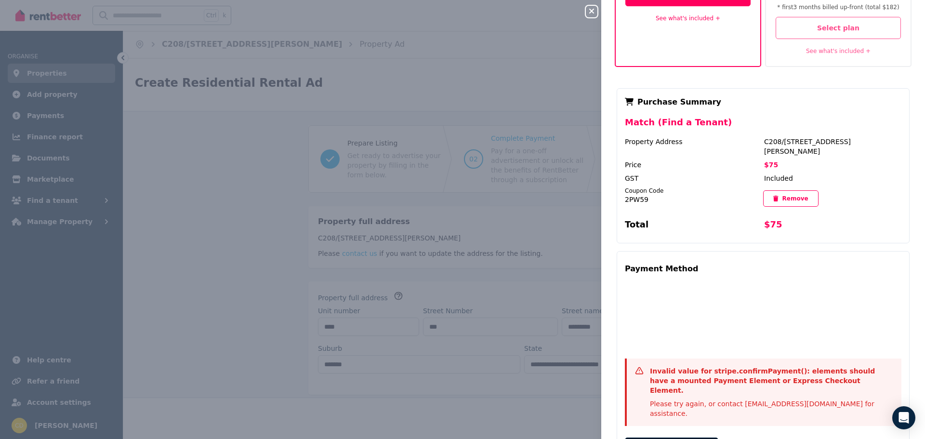
click at [591, 11] on icon "button" at bounding box center [591, 11] width 5 height 5
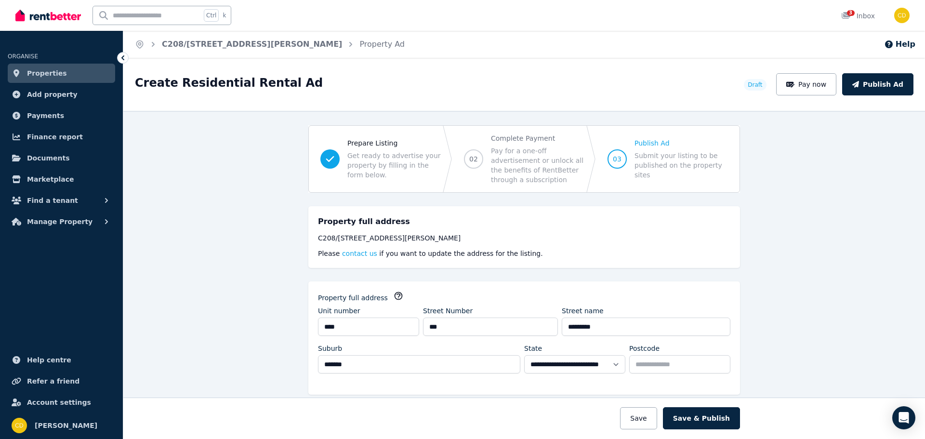
click at [687, 67] on div "Create Residential Rental Ad Draft Pay now Publish Ad" at bounding box center [523, 84] width 801 height 53
click at [820, 87] on button "Pay now" at bounding box center [806, 84] width 61 height 22
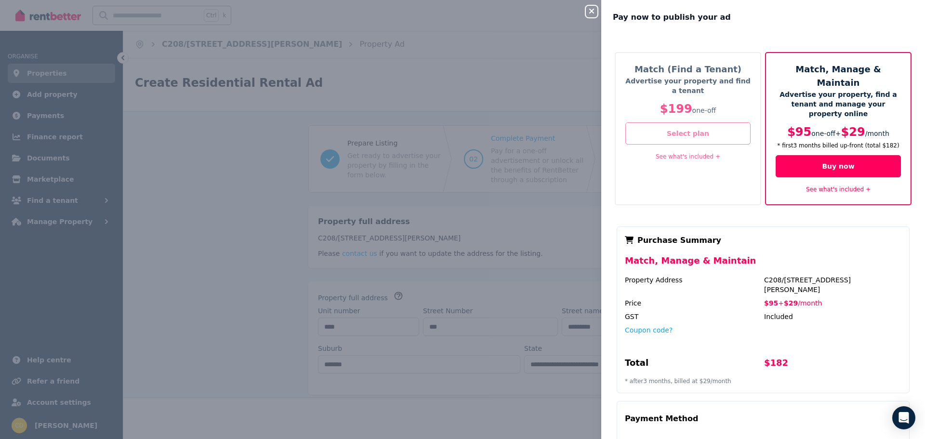
click at [728, 134] on button "Select plan" at bounding box center [687, 133] width 125 height 22
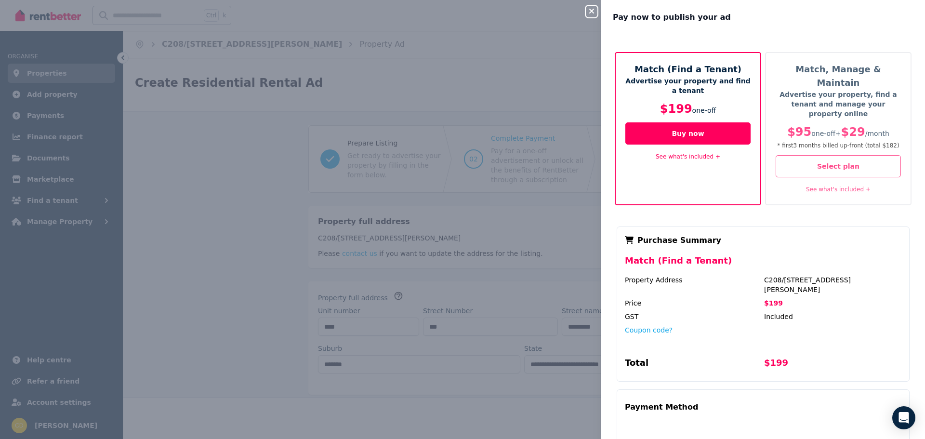
click at [651, 325] on div "Coupon code?" at bounding box center [763, 336] width 276 height 23
click at [654, 325] on button "Coupon code?" at bounding box center [649, 330] width 48 height 10
click at [651, 333] on input "text" at bounding box center [690, 339] width 131 height 13
type input "*****"
click at [763, 328] on button "Apply" at bounding box center [782, 336] width 39 height 16
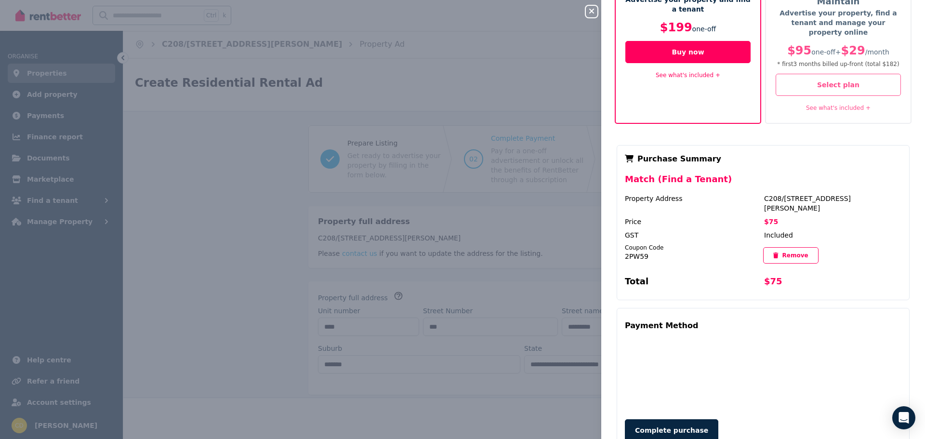
scroll to position [82, 0]
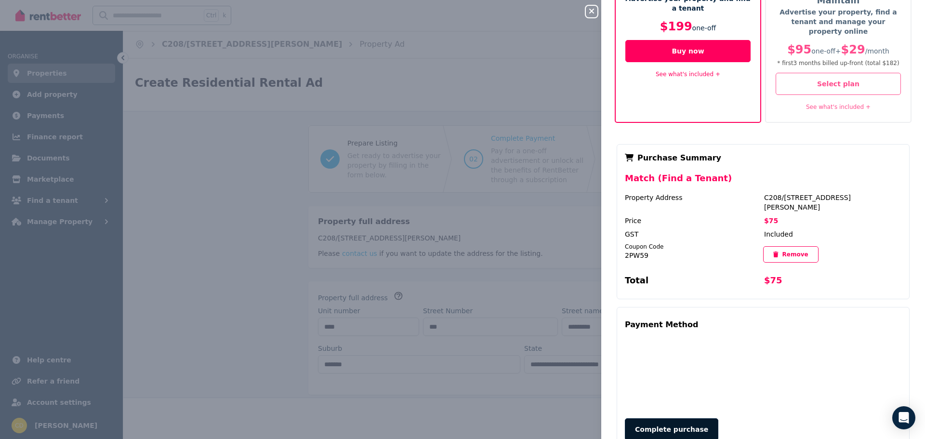
click at [660, 418] on button "Complete purchase" at bounding box center [671, 429] width 93 height 22
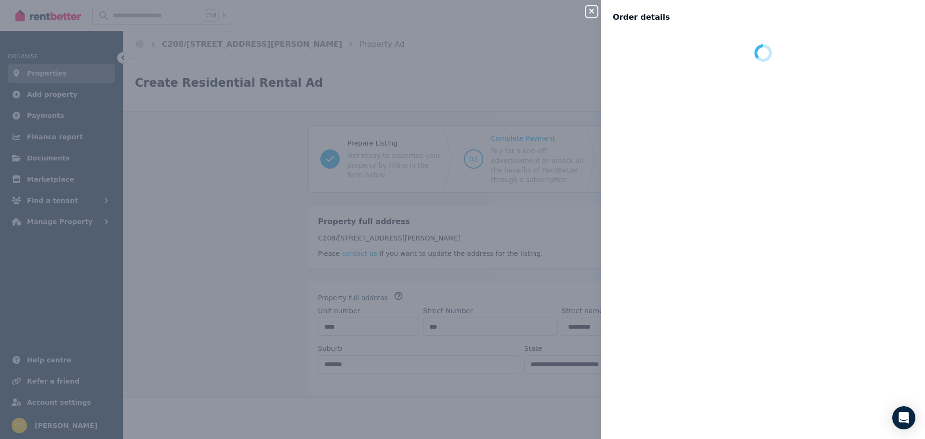
scroll to position [0, 0]
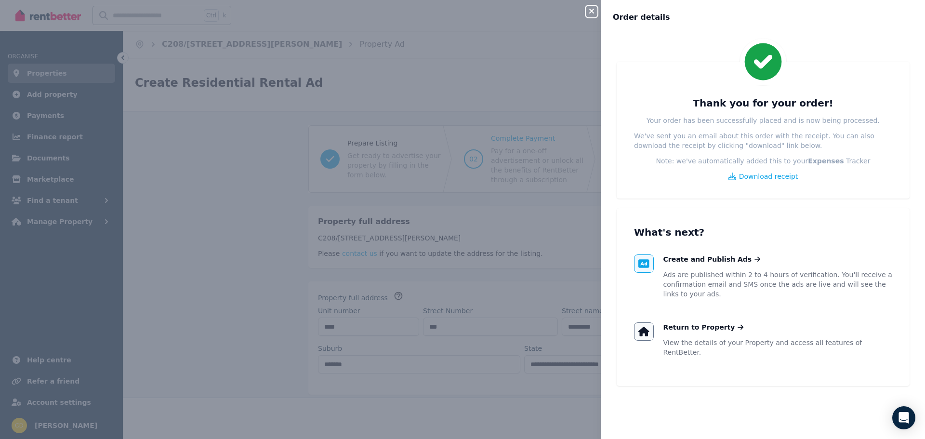
click at [594, 14] on icon "button" at bounding box center [592, 11] width 12 height 8
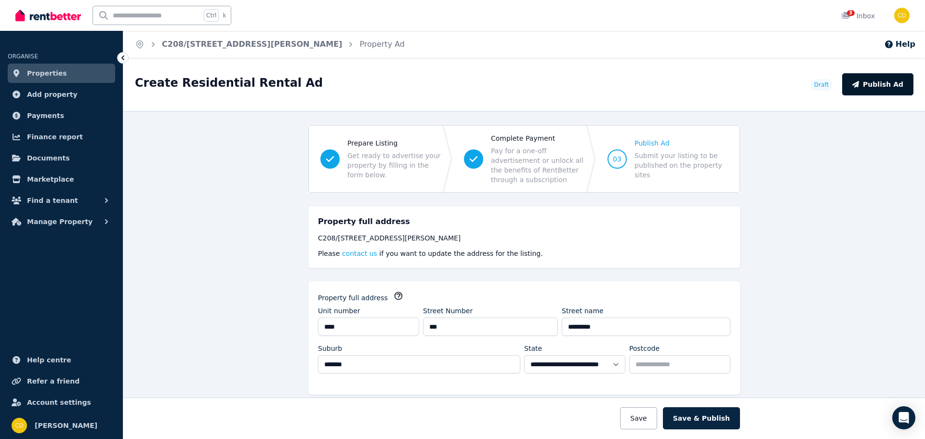
click at [874, 90] on button "Publish Ad" at bounding box center [877, 84] width 71 height 22
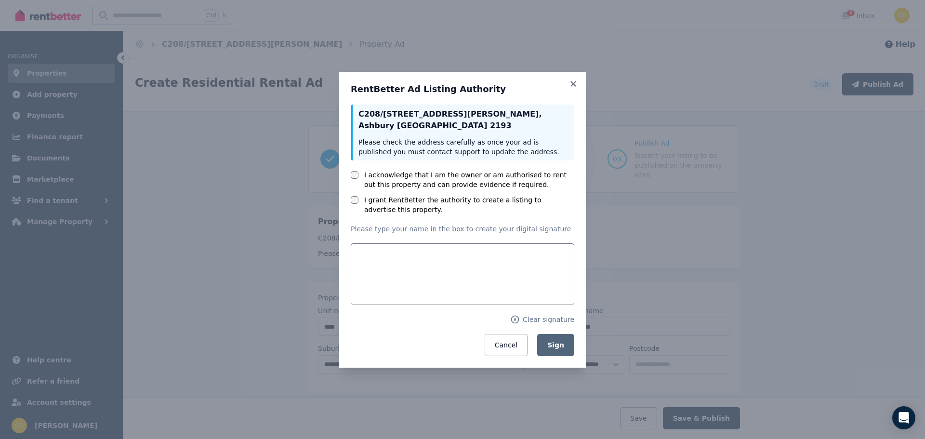
click at [576, 77] on div "RentBetter Ad Listing Authority C208/[STREET_ADDRESS][PERSON_NAME] Please check…" at bounding box center [462, 220] width 247 height 296
click at [575, 85] on icon at bounding box center [572, 83] width 5 height 5
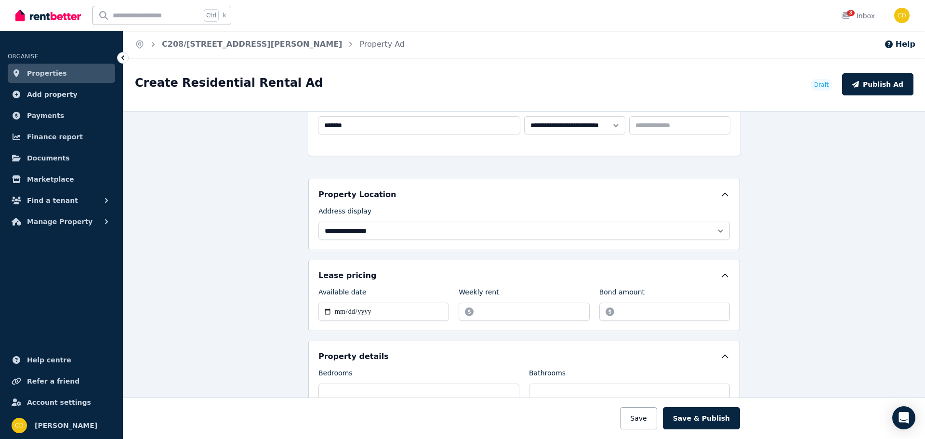
scroll to position [257, 0]
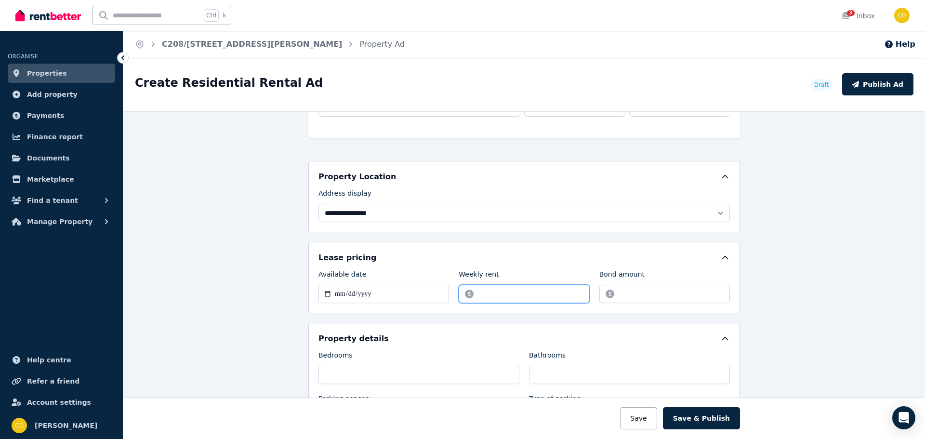
click at [485, 294] on input "******" at bounding box center [524, 294] width 131 height 18
type input "******"
click at [668, 295] on input "*******" at bounding box center [664, 294] width 131 height 18
click at [629, 297] on input "*******" at bounding box center [664, 294] width 131 height 18
type input "*******"
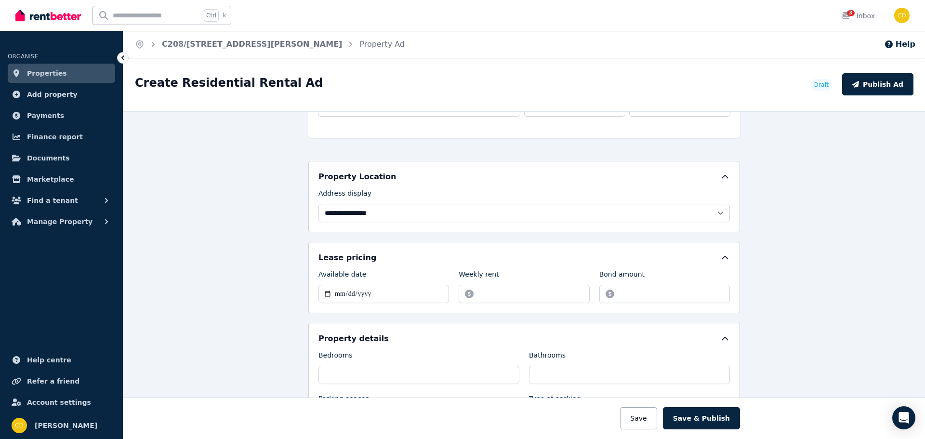
click at [654, 245] on div "**********" at bounding box center [524, 277] width 432 height 71
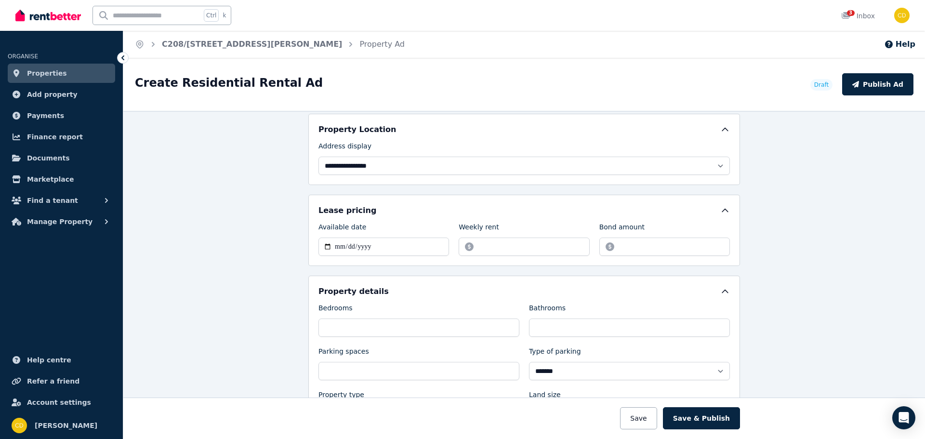
scroll to position [321, 0]
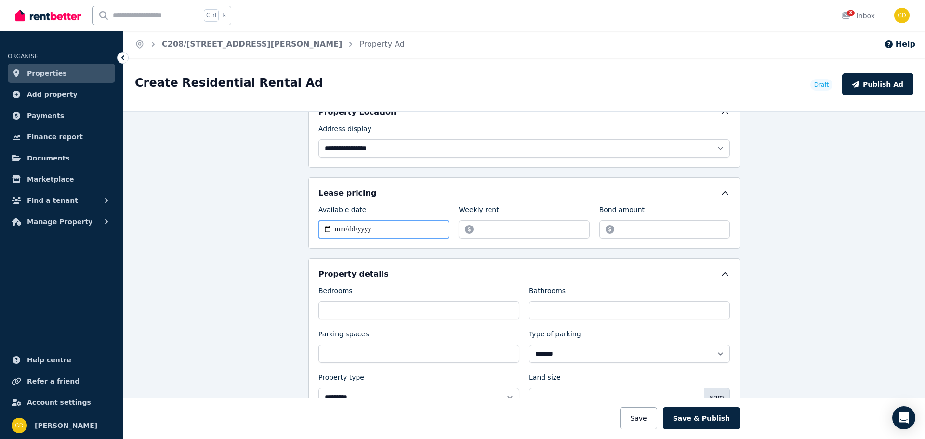
click at [318, 234] on input "**********" at bounding box center [383, 229] width 131 height 18
click at [326, 226] on input "**********" at bounding box center [383, 229] width 131 height 18
type input "**********"
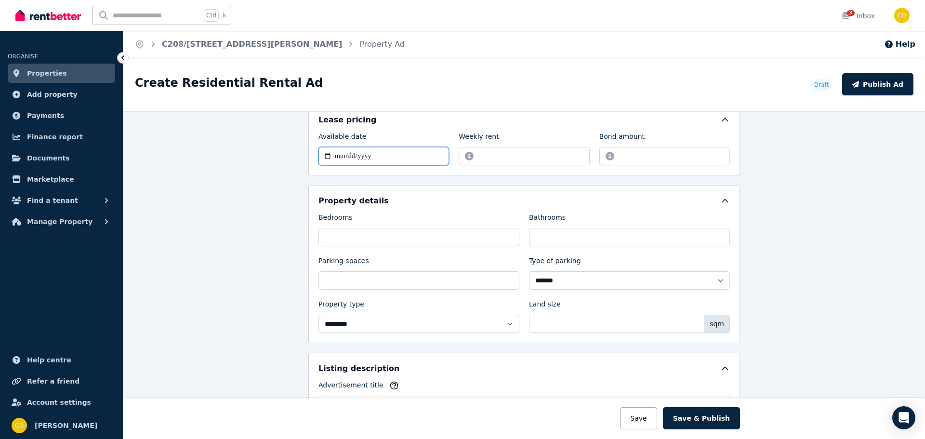
scroll to position [418, 0]
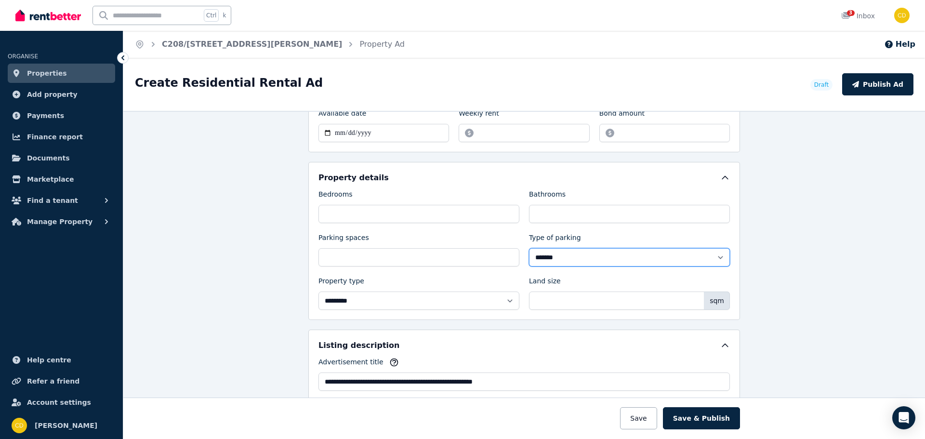
click at [574, 260] on select "**********" at bounding box center [629, 257] width 201 height 18
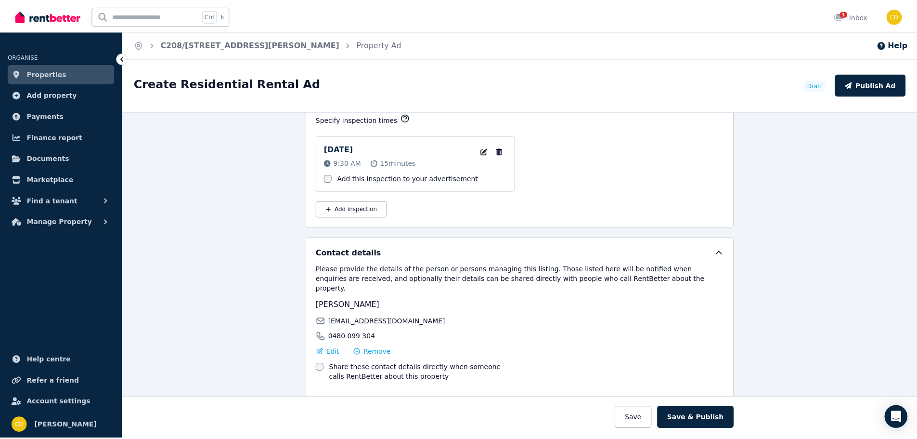
scroll to position [1596, 0]
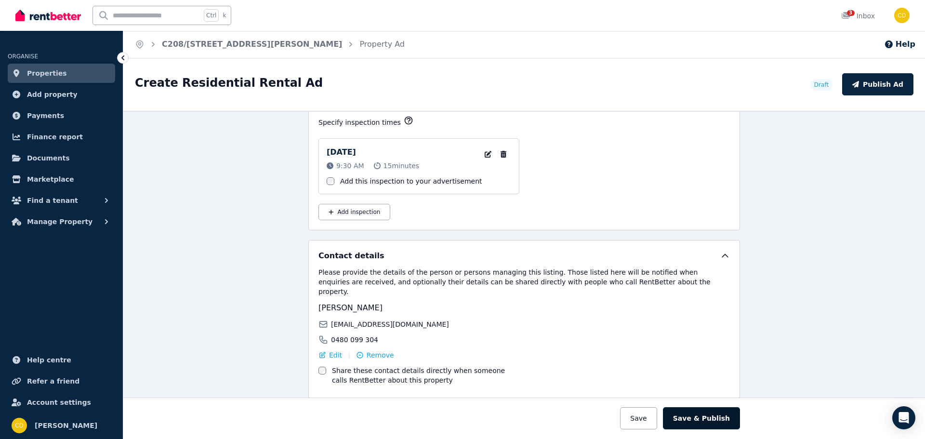
click at [719, 410] on button "Save & Publish" at bounding box center [701, 418] width 77 height 22
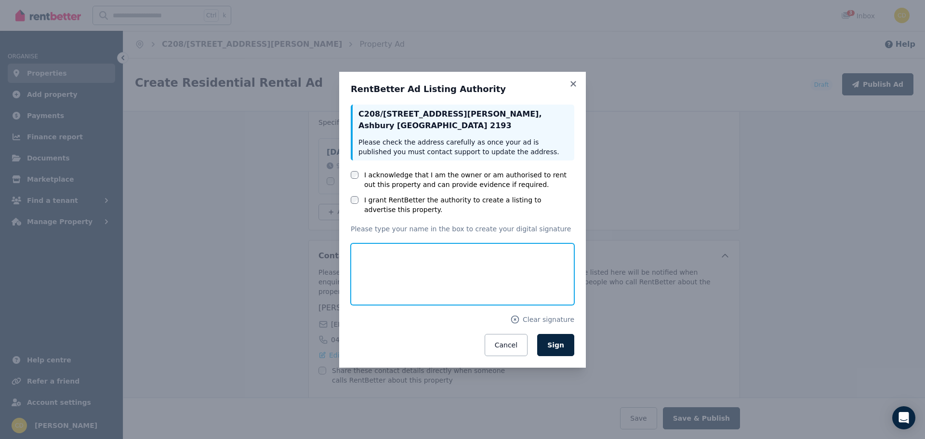
click at [380, 248] on input "text" at bounding box center [462, 274] width 223 height 62
type input "**********"
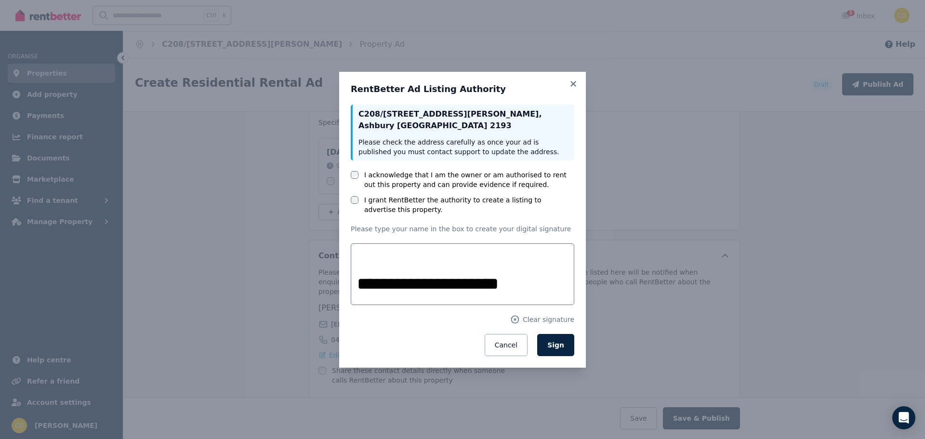
click at [572, 219] on div "**********" at bounding box center [462, 230] width 223 height 251
click at [564, 341] on button "Sign" at bounding box center [555, 345] width 37 height 22
